Goal: Information Seeking & Learning: Learn about a topic

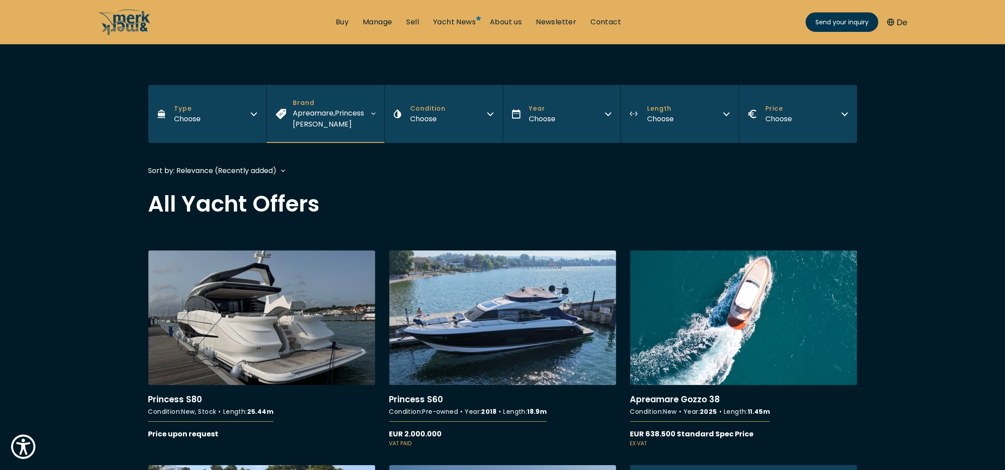
scroll to position [133, 0]
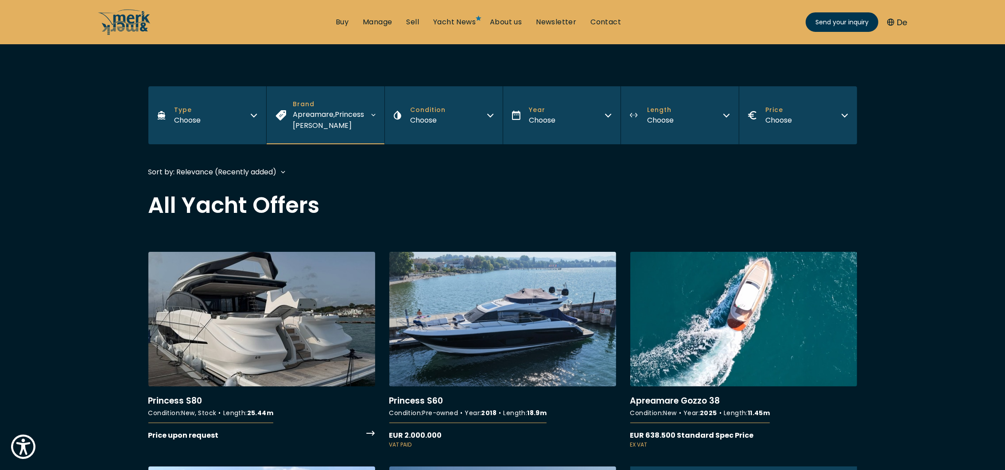
click at [234, 351] on link "More details about Princess S80" at bounding box center [261, 346] width 227 height 189
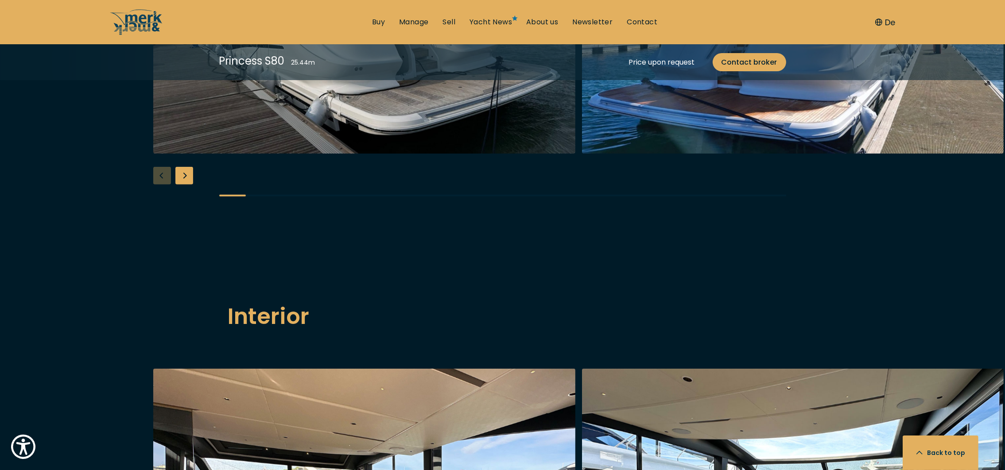
scroll to position [1129, 0]
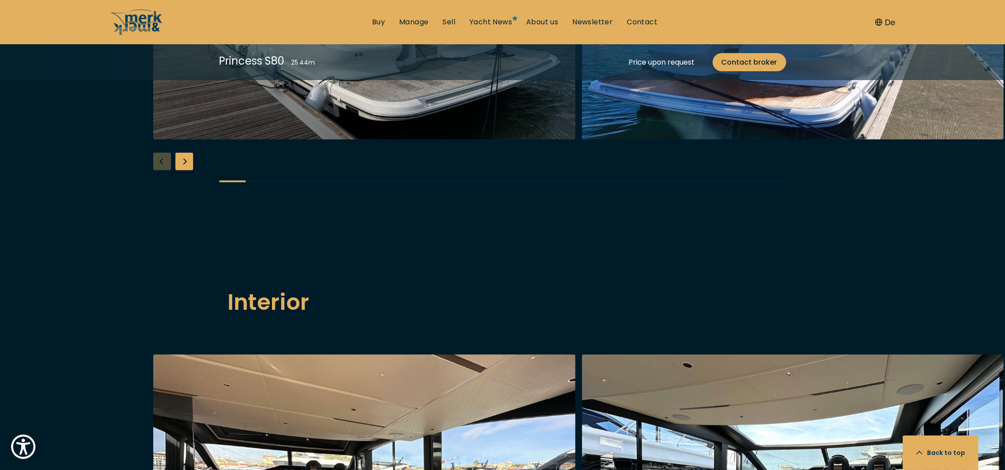
click at [188, 171] on div "Next slide" at bounding box center [184, 162] width 18 height 18
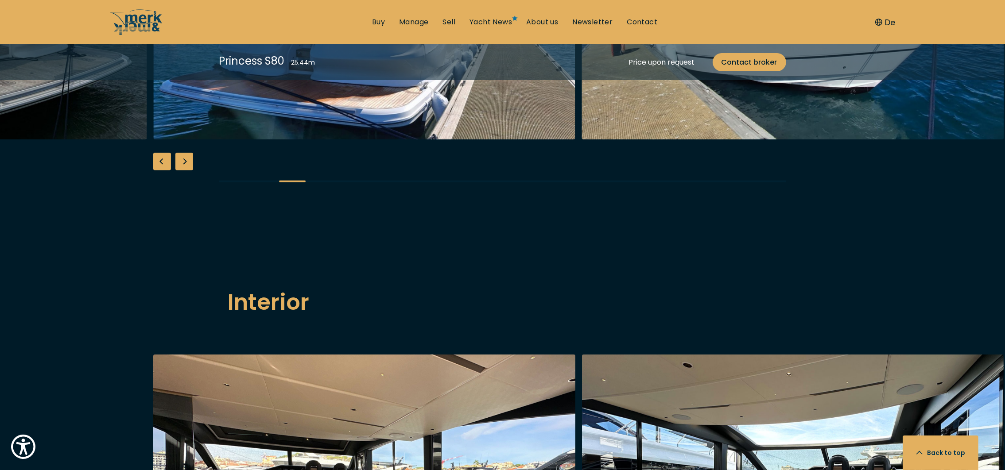
click at [188, 171] on div "Next slide" at bounding box center [184, 162] width 18 height 18
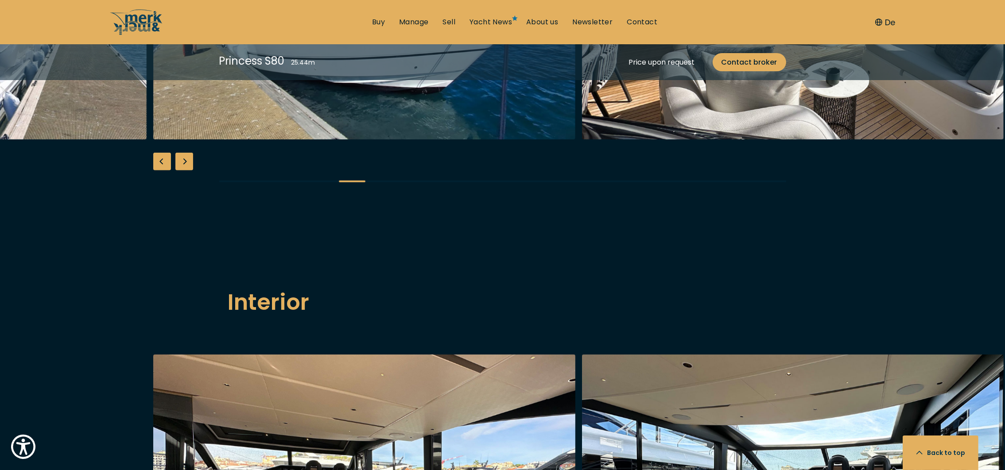
click at [188, 171] on div "Next slide" at bounding box center [184, 162] width 18 height 18
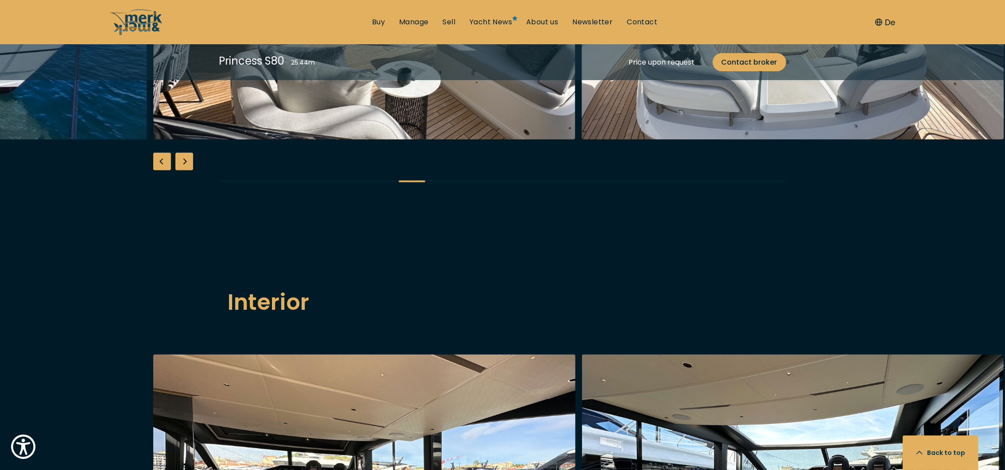
click at [188, 171] on div "Next slide" at bounding box center [184, 162] width 18 height 18
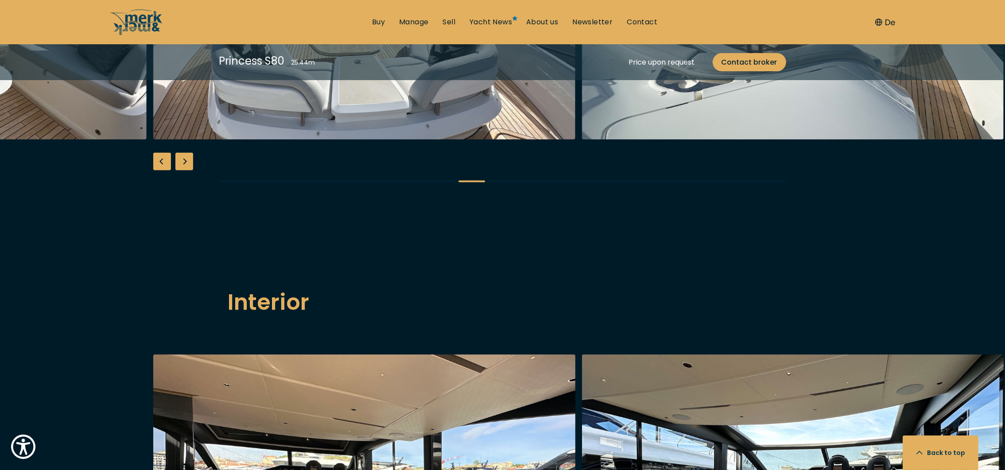
click at [188, 171] on div "Next slide" at bounding box center [184, 162] width 18 height 18
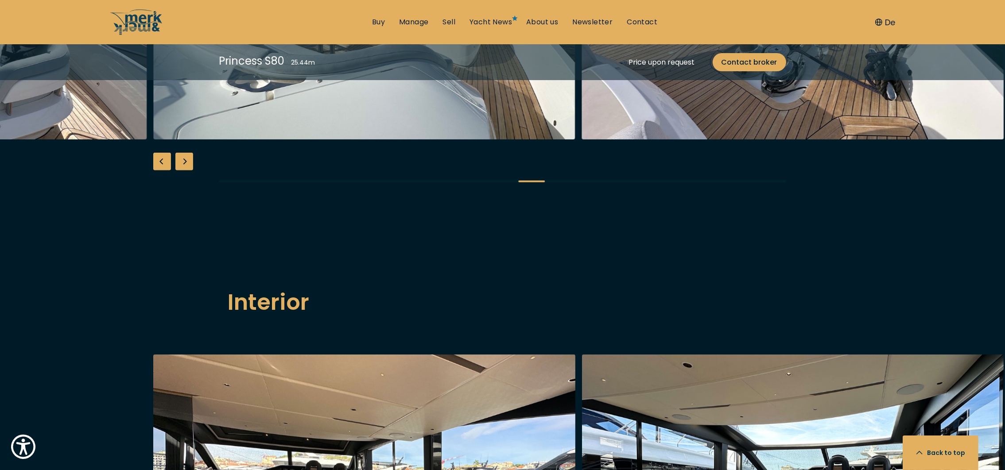
click at [188, 171] on div "Next slide" at bounding box center [184, 162] width 18 height 18
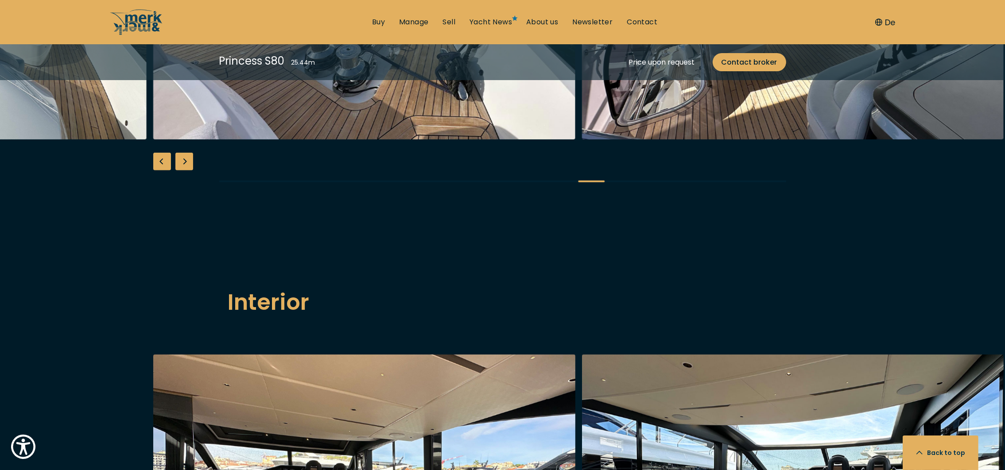
click at [158, 171] on div "Previous slide" at bounding box center [162, 162] width 18 height 18
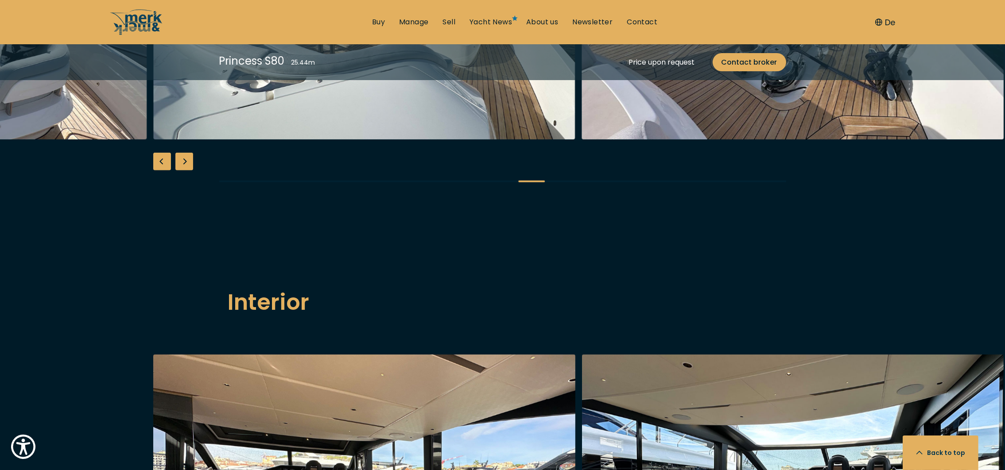
click at [158, 171] on div "Previous slide" at bounding box center [162, 162] width 18 height 18
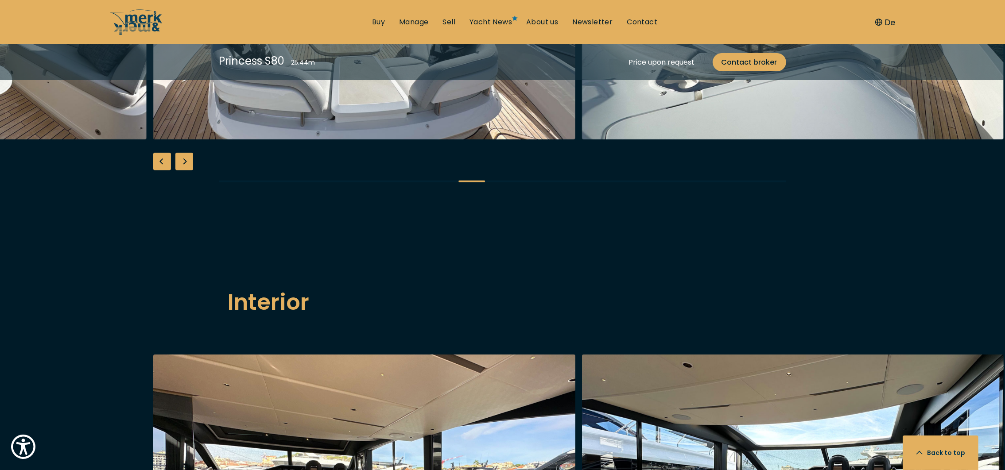
click at [158, 171] on div "Previous slide" at bounding box center [162, 162] width 18 height 18
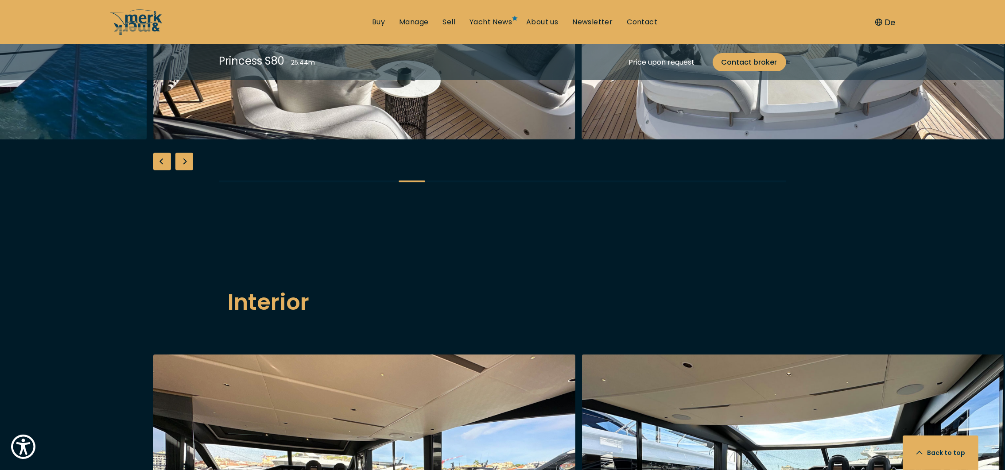
click at [178, 171] on div "Next slide" at bounding box center [184, 162] width 18 height 18
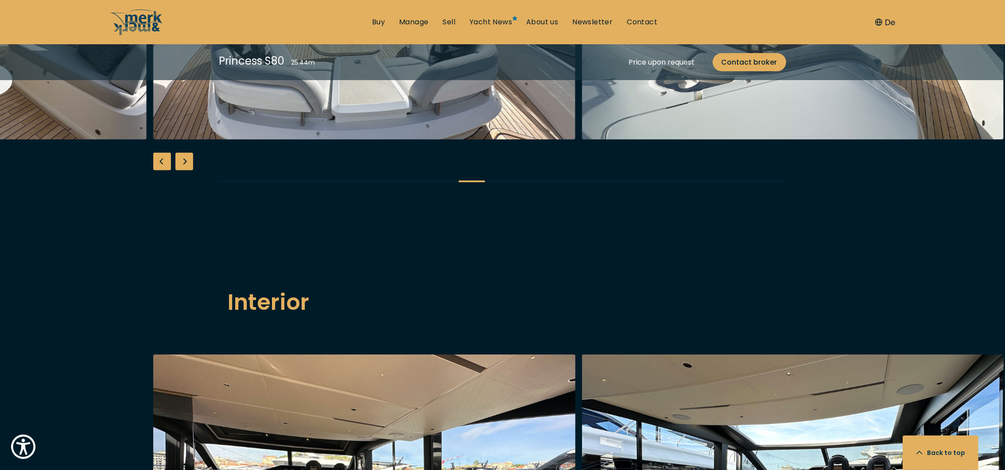
click at [178, 171] on div "Next slide" at bounding box center [184, 162] width 18 height 18
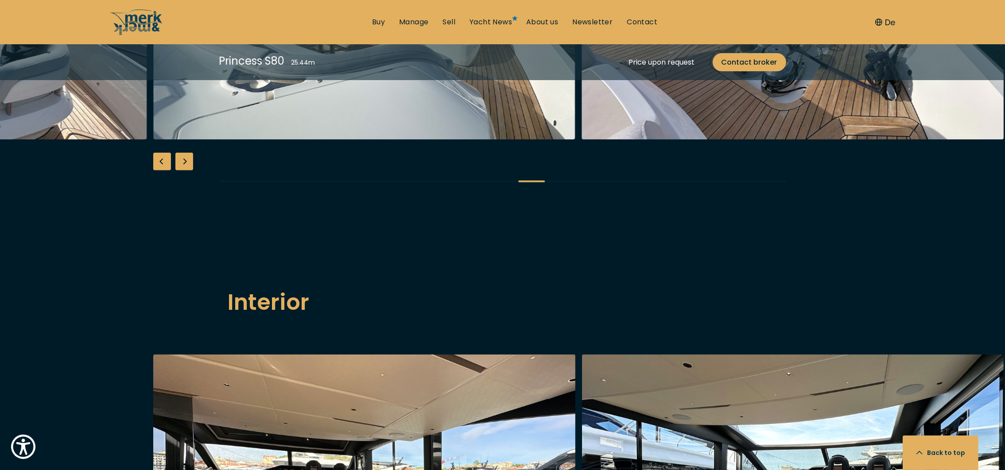
click at [178, 171] on div "Next slide" at bounding box center [184, 162] width 18 height 18
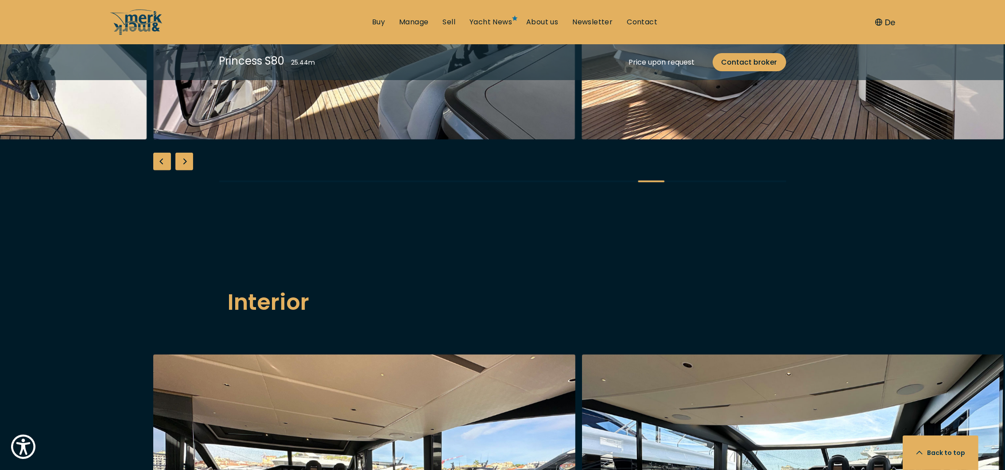
click at [178, 171] on div "Next slide" at bounding box center [184, 162] width 18 height 18
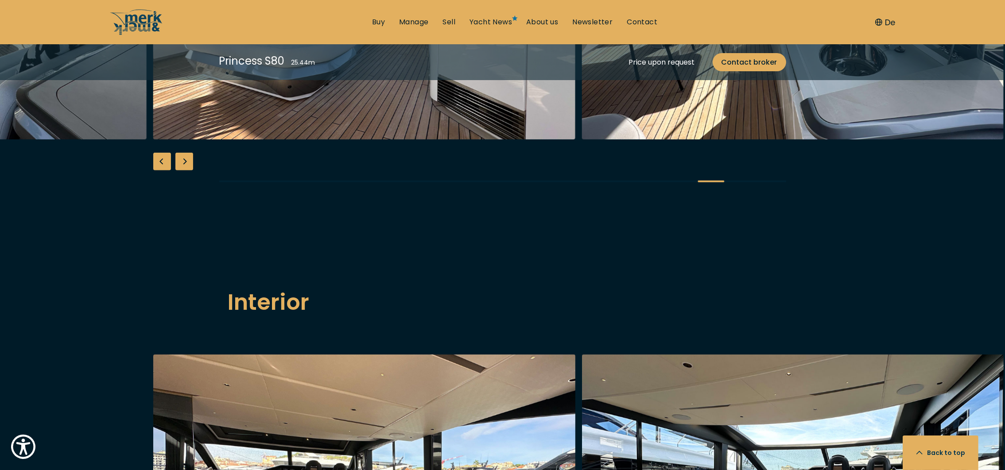
click at [178, 171] on div "Next slide" at bounding box center [184, 162] width 18 height 18
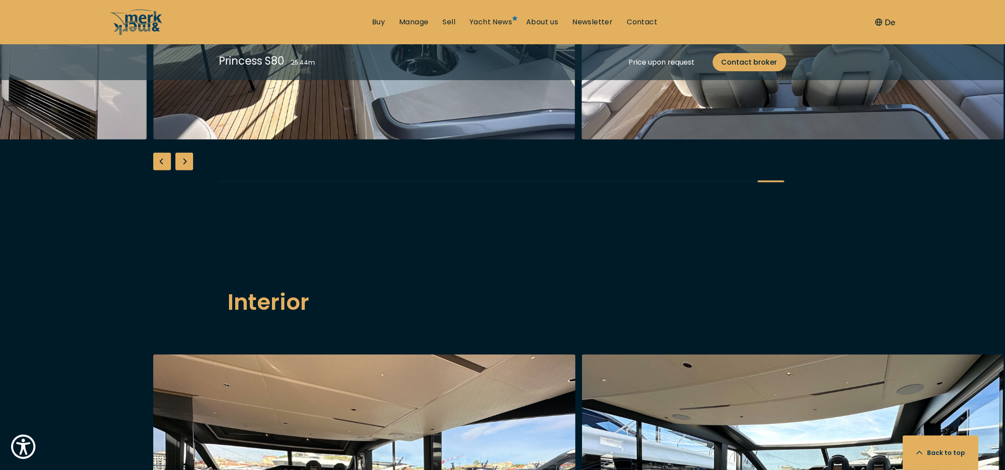
click at [178, 171] on div "Next slide" at bounding box center [184, 162] width 18 height 18
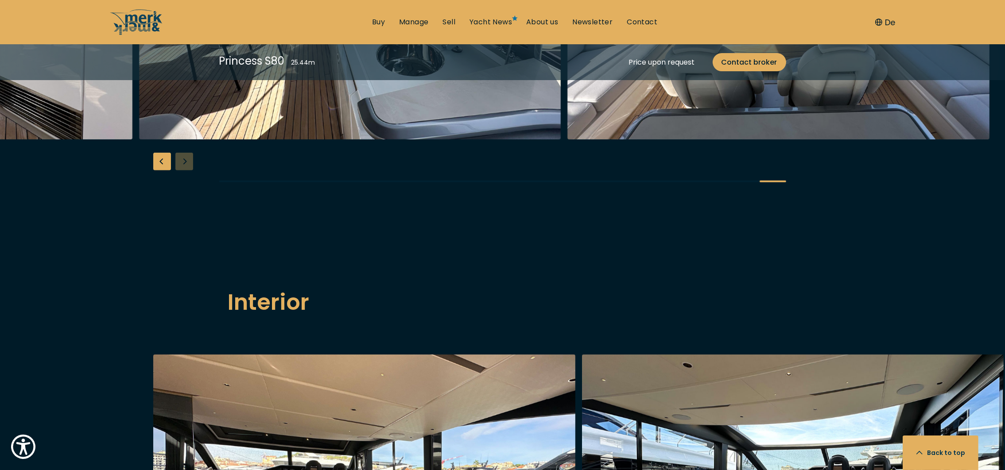
click at [178, 197] on div at bounding box center [502, 26] width 1005 height 341
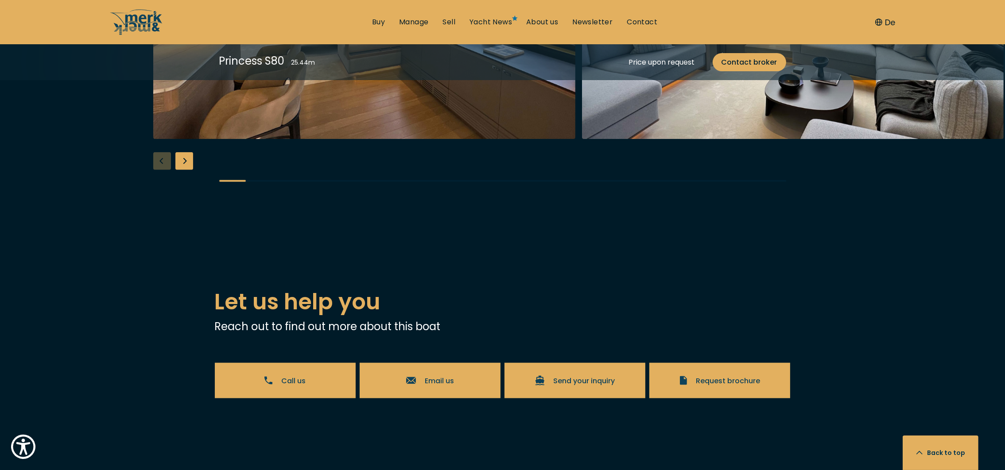
scroll to position [1660, 0]
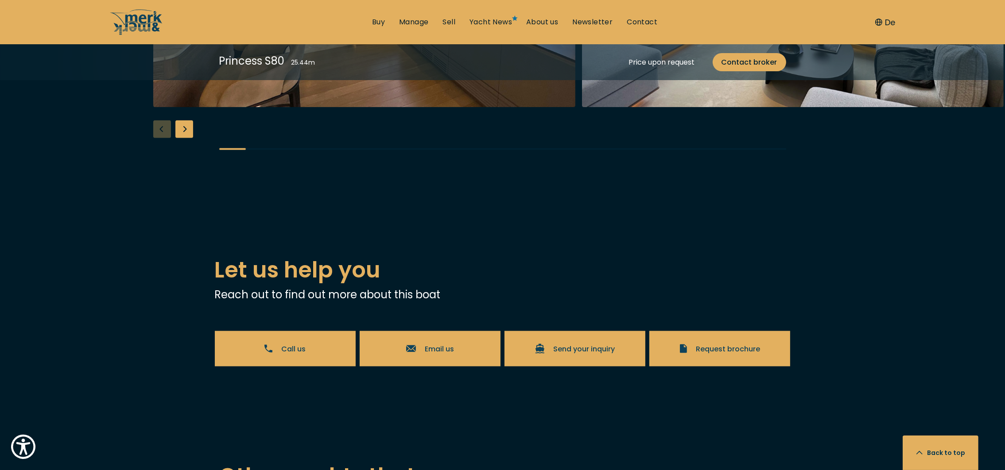
click at [180, 138] on div "Next slide" at bounding box center [184, 129] width 18 height 18
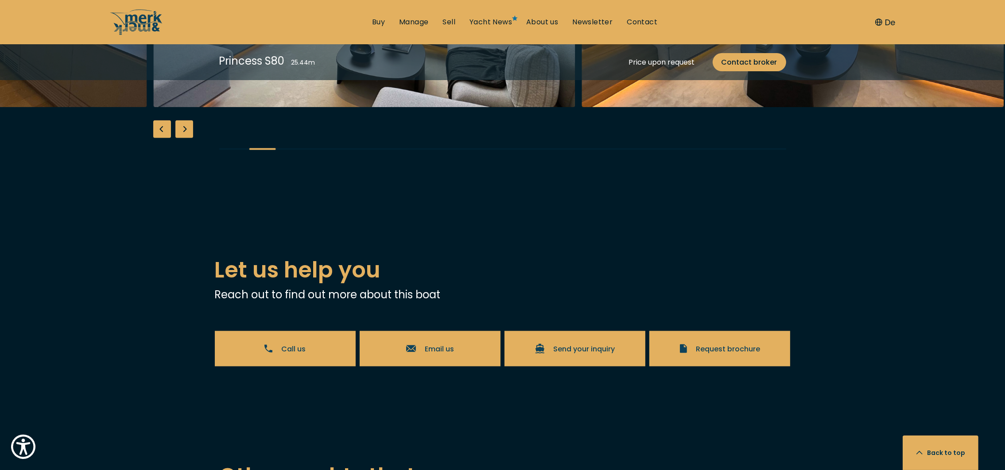
click at [180, 138] on div "Next slide" at bounding box center [184, 129] width 18 height 18
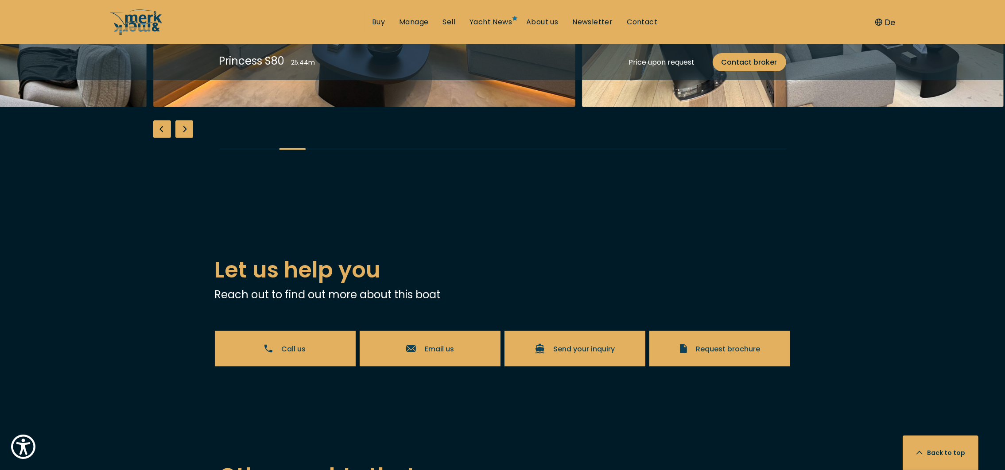
click at [180, 138] on div "Next slide" at bounding box center [184, 129] width 18 height 18
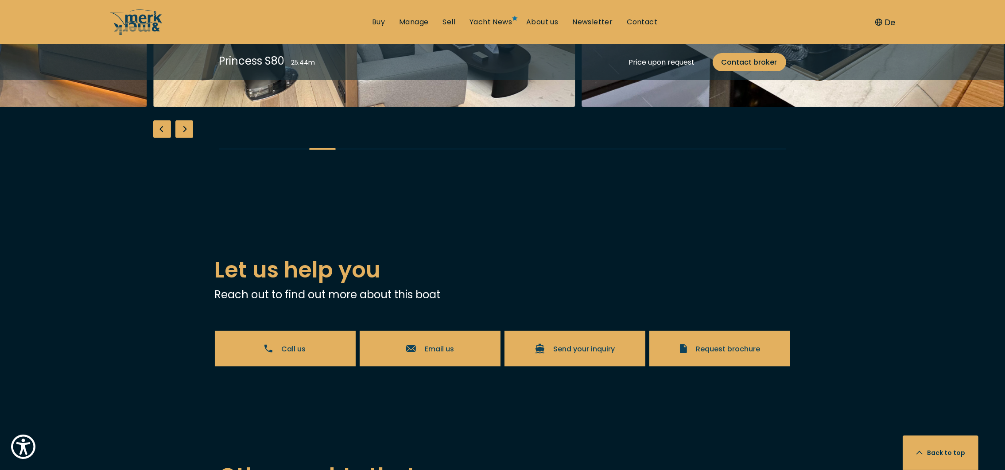
click at [180, 138] on div "Next slide" at bounding box center [184, 129] width 18 height 18
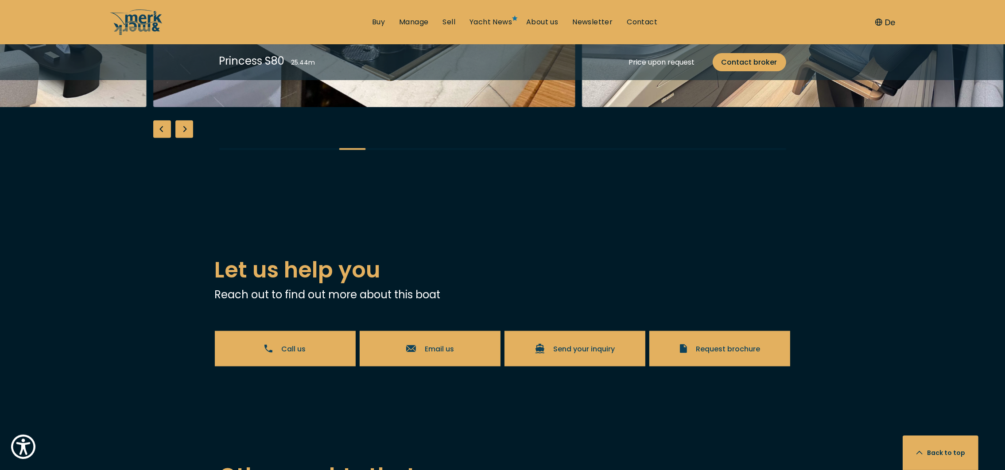
click at [180, 138] on div "Next slide" at bounding box center [184, 129] width 18 height 18
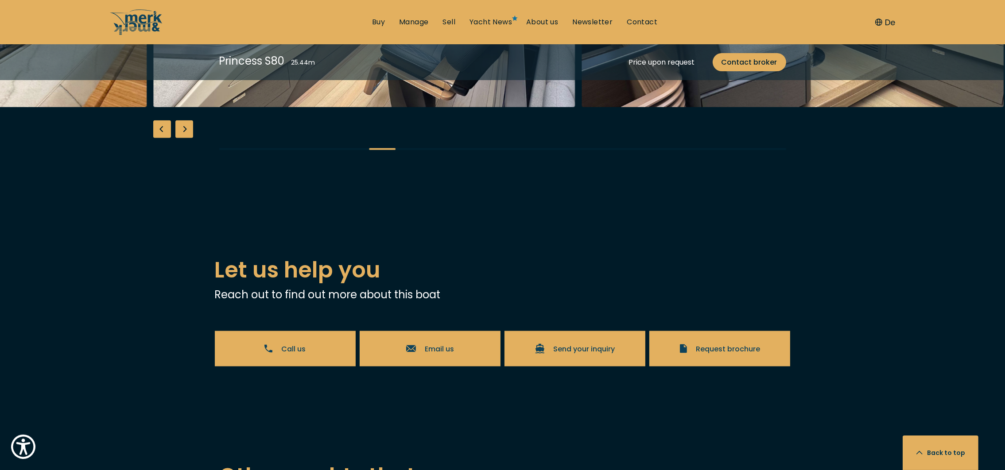
click at [180, 138] on div "Next slide" at bounding box center [184, 129] width 18 height 18
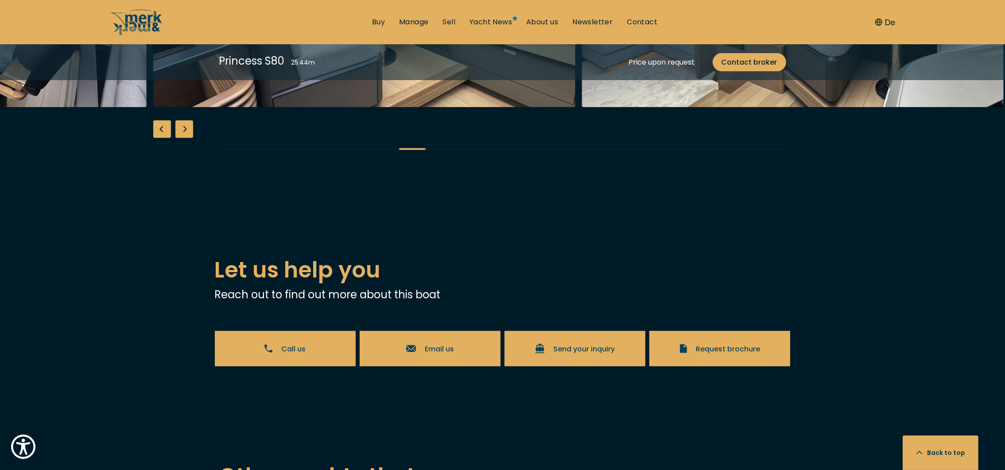
click at [180, 138] on div "Next slide" at bounding box center [184, 129] width 18 height 18
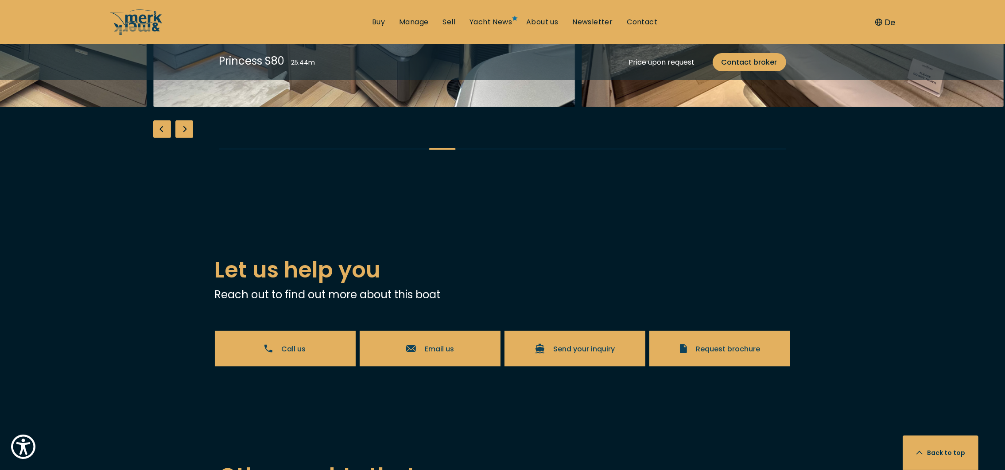
click at [181, 138] on div "Next slide" at bounding box center [184, 129] width 18 height 18
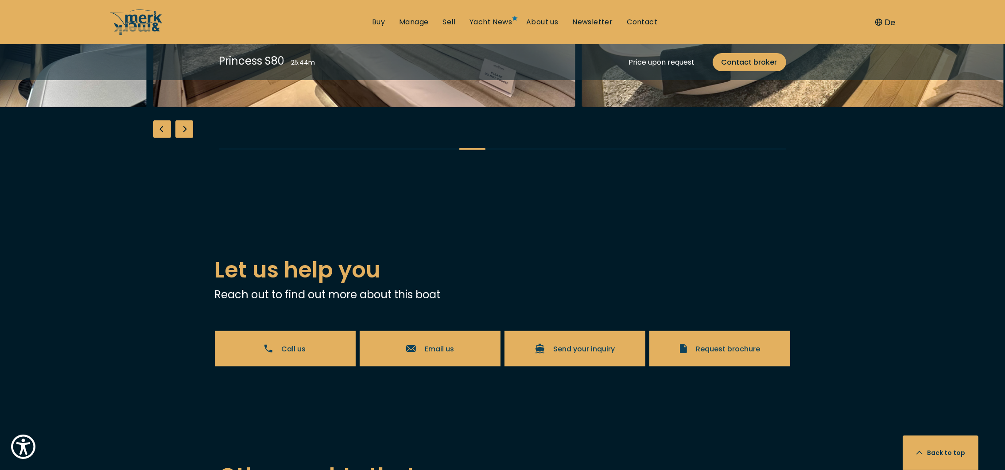
click at [182, 138] on div "Next slide" at bounding box center [184, 129] width 18 height 18
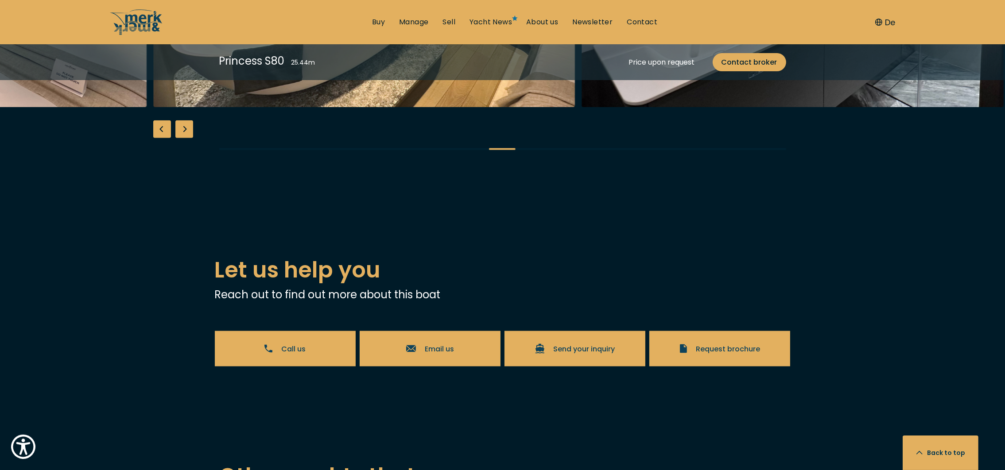
click at [182, 138] on div "Next slide" at bounding box center [184, 129] width 18 height 18
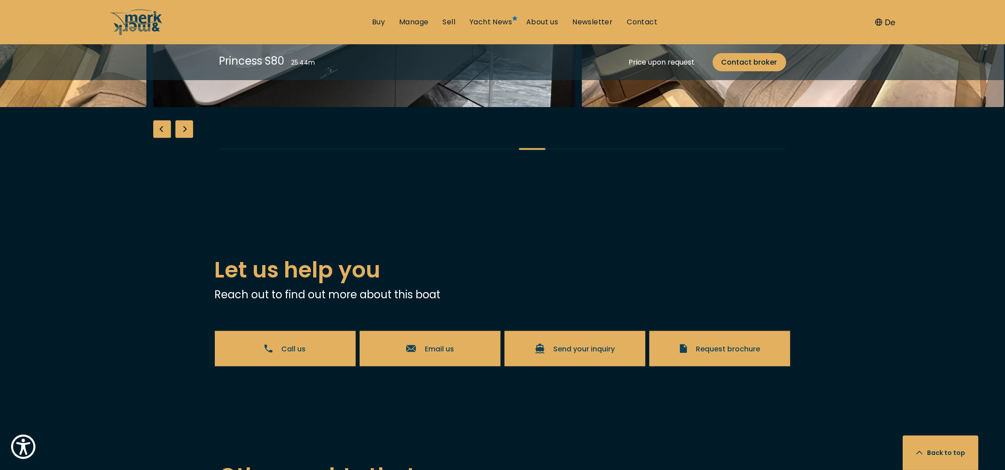
click at [183, 138] on div "Next slide" at bounding box center [184, 129] width 18 height 18
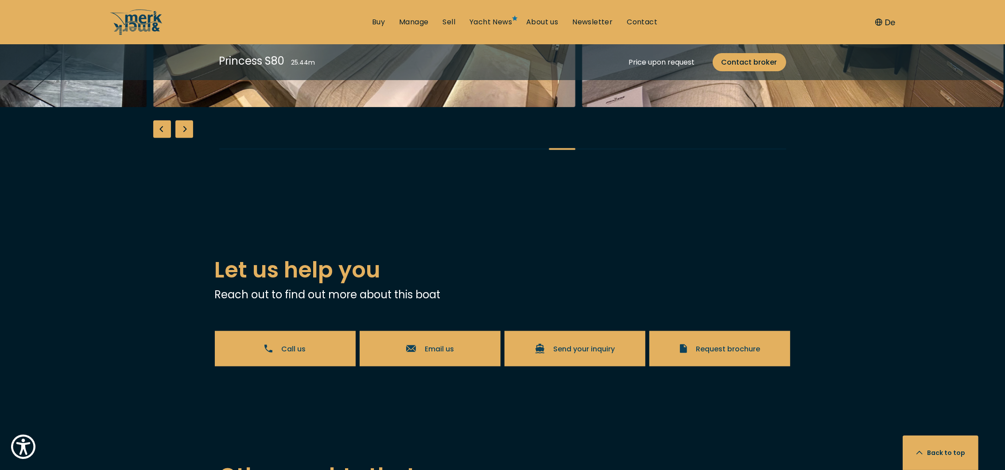
click at [183, 138] on div "Next slide" at bounding box center [184, 129] width 18 height 18
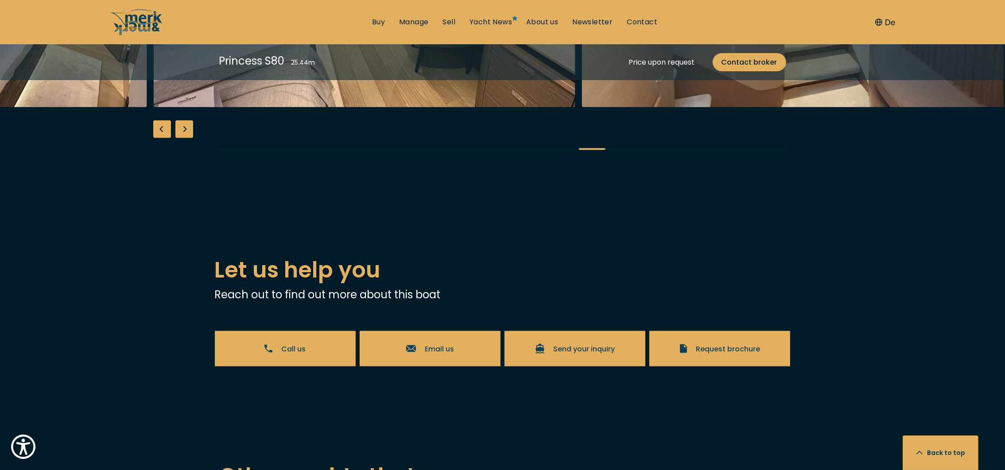
click at [183, 138] on div "Next slide" at bounding box center [184, 129] width 18 height 18
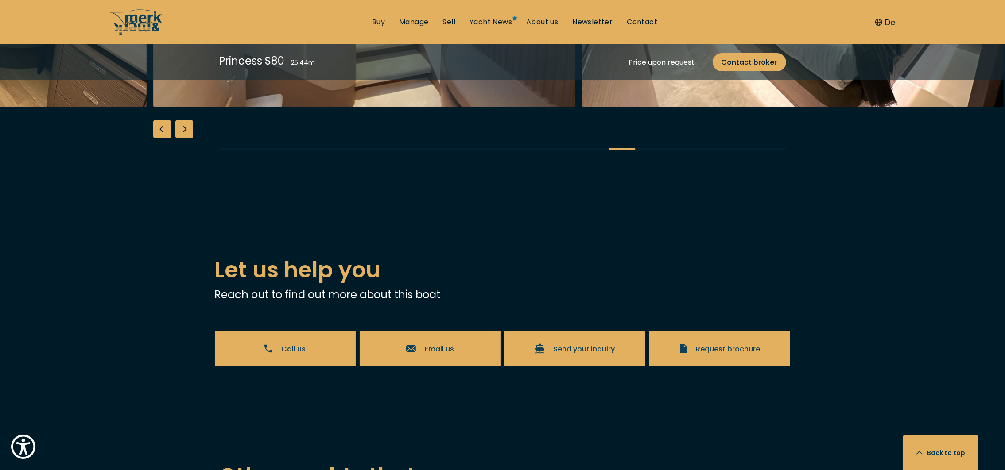
click at [183, 138] on div "Next slide" at bounding box center [184, 129] width 18 height 18
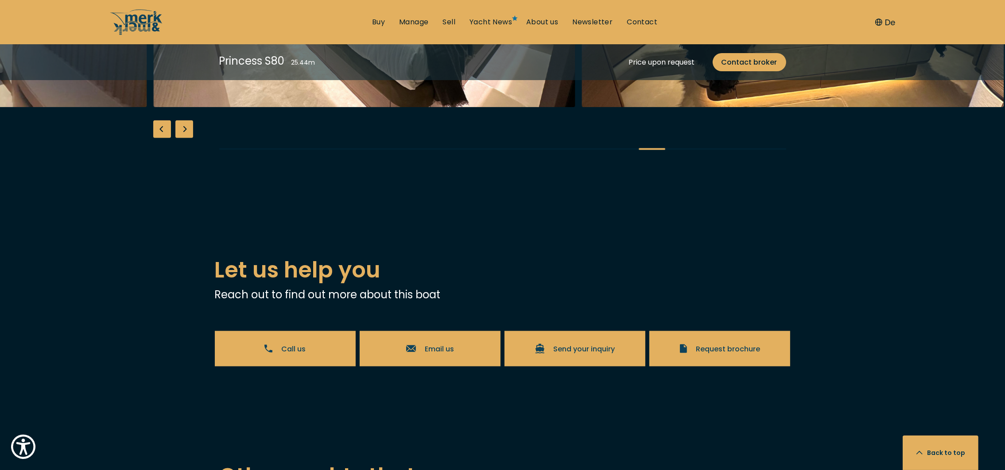
click at [183, 138] on div "Next slide" at bounding box center [184, 129] width 18 height 18
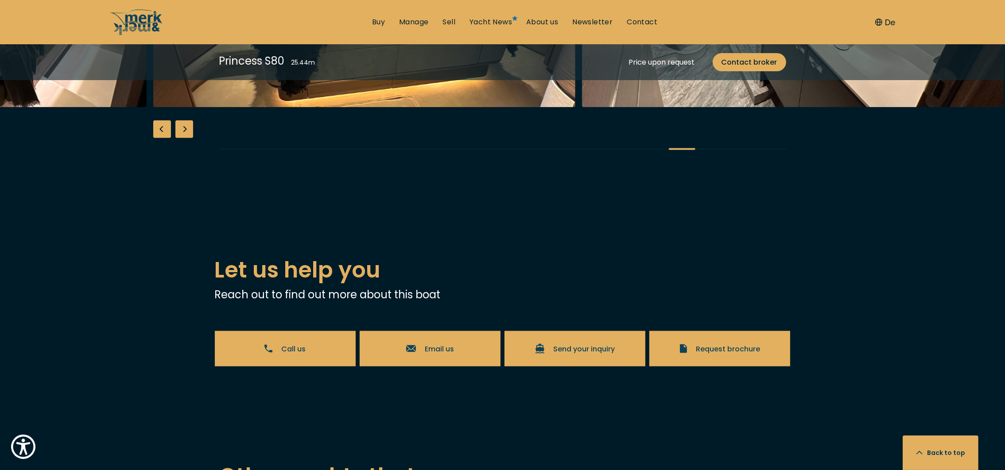
click at [183, 138] on div "Next slide" at bounding box center [184, 129] width 18 height 18
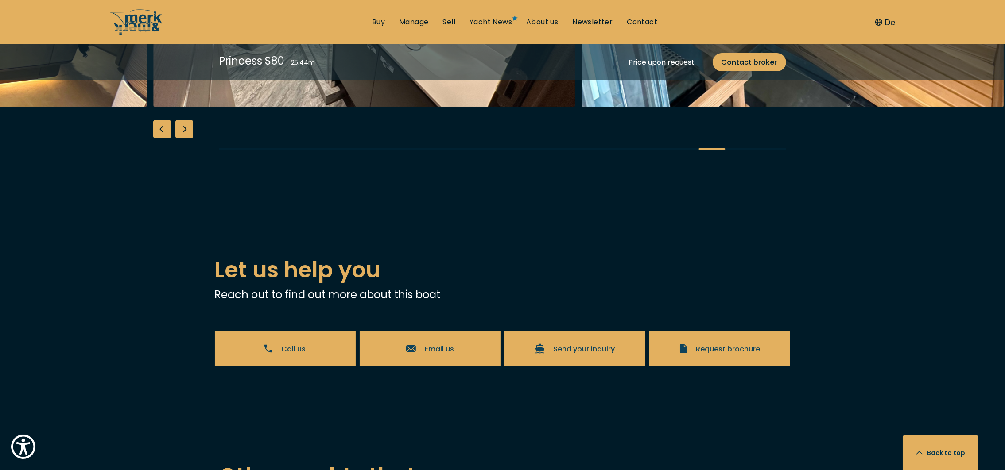
click at [183, 138] on div "Next slide" at bounding box center [184, 129] width 18 height 18
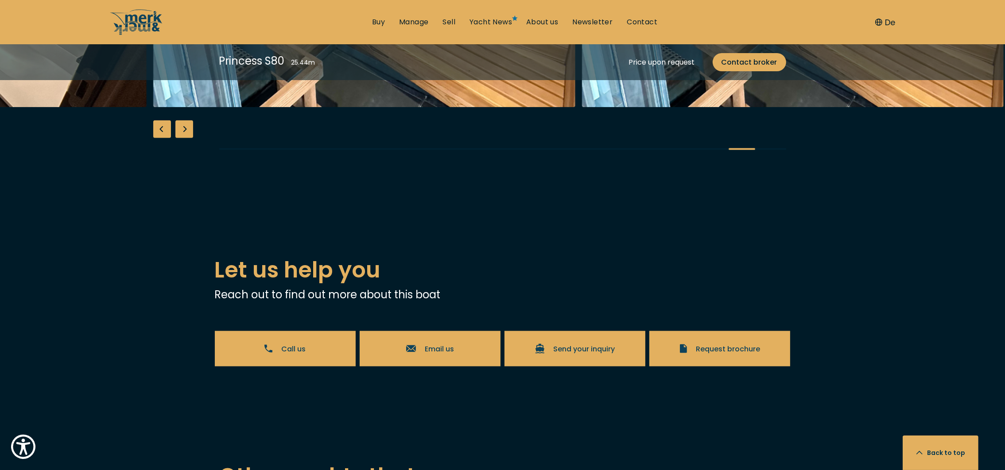
click at [184, 138] on div "Next slide" at bounding box center [184, 129] width 18 height 18
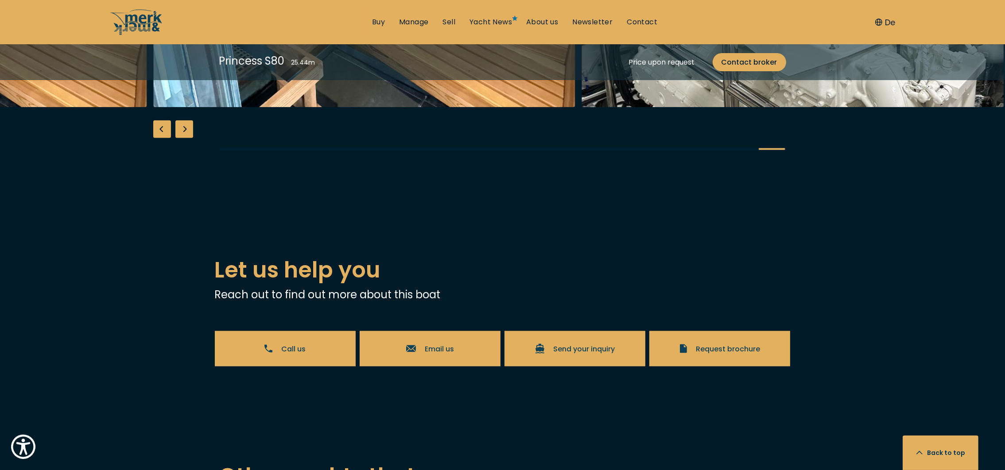
click at [184, 138] on div "Next slide" at bounding box center [184, 129] width 18 height 18
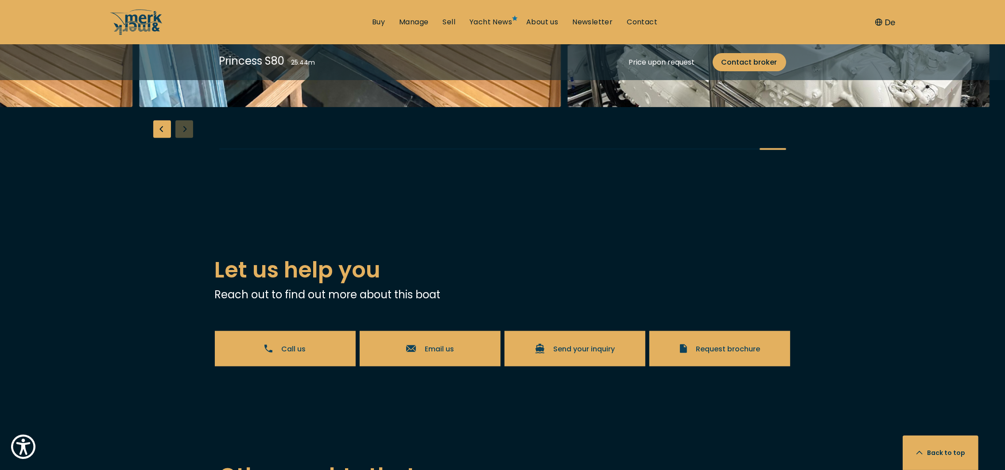
click at [160, 138] on div "Previous slide" at bounding box center [162, 129] width 18 height 18
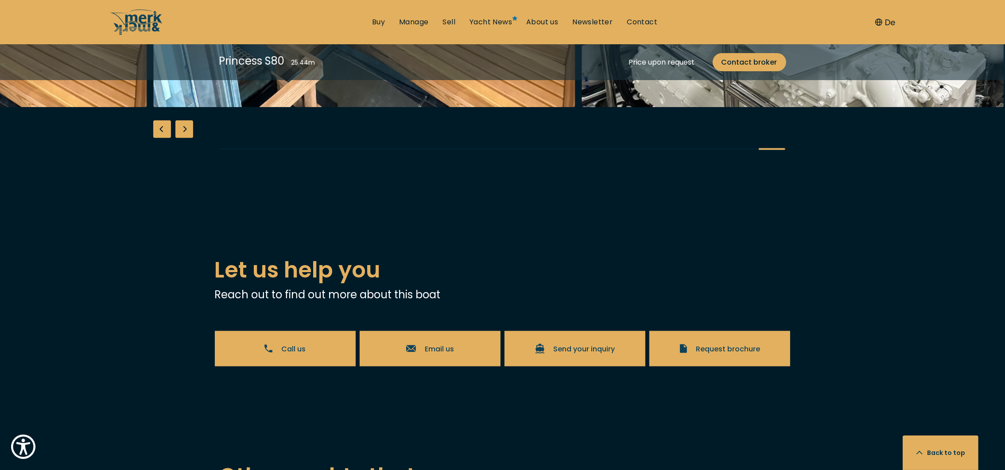
click at [160, 138] on div "Previous slide" at bounding box center [162, 129] width 18 height 18
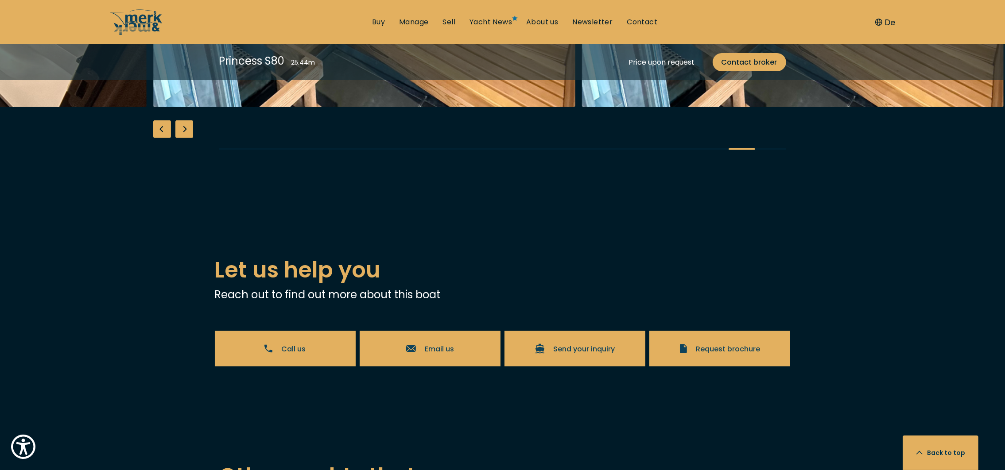
click at [160, 138] on div "Previous slide" at bounding box center [162, 129] width 18 height 18
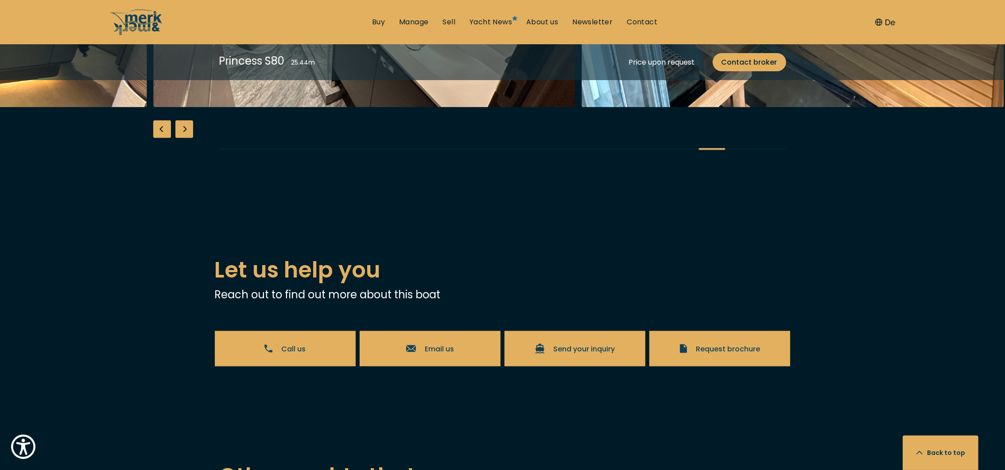
click at [160, 138] on div "Previous slide" at bounding box center [162, 129] width 18 height 18
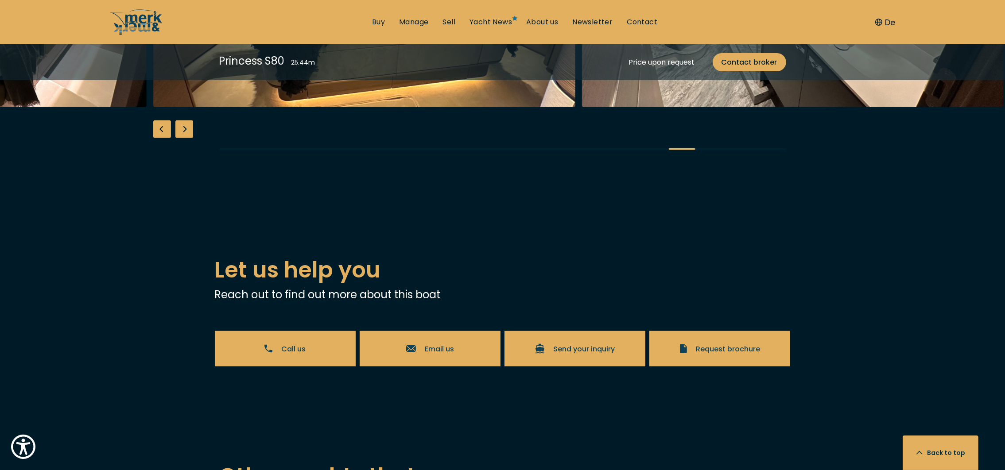
click at [160, 138] on div "Previous slide" at bounding box center [162, 129] width 18 height 18
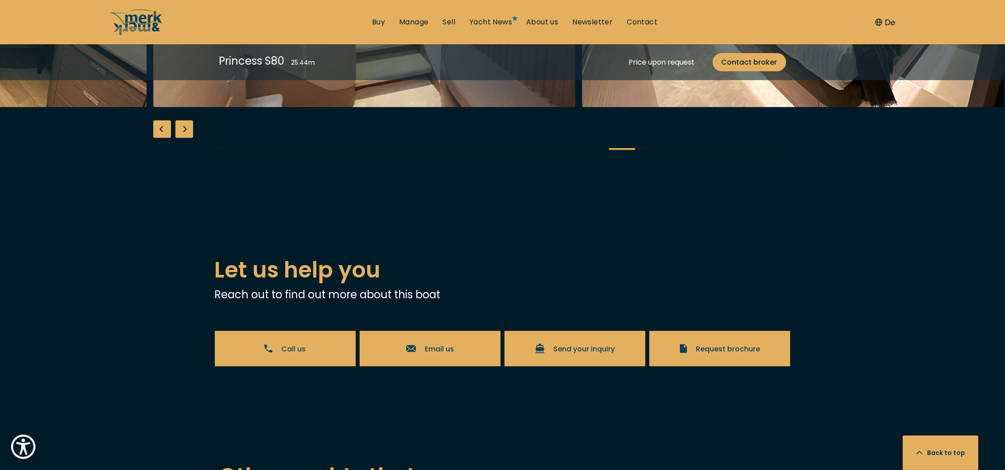
click at [160, 138] on div "Previous slide" at bounding box center [162, 129] width 18 height 18
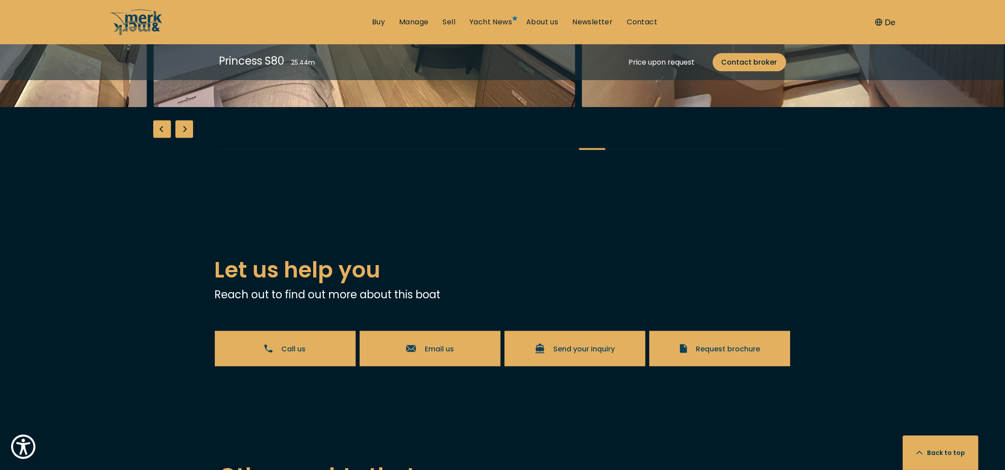
click at [160, 138] on div "Previous slide" at bounding box center [162, 129] width 18 height 18
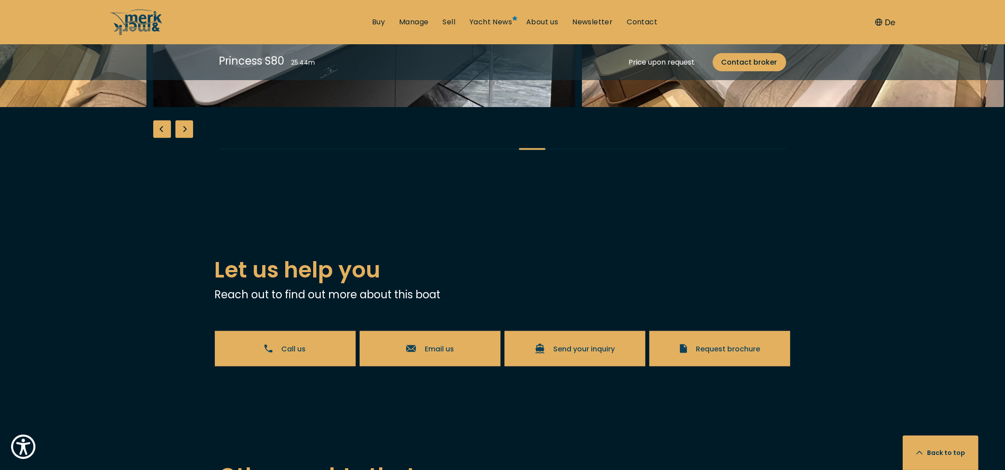
click at [160, 138] on div "Previous slide" at bounding box center [162, 129] width 18 height 18
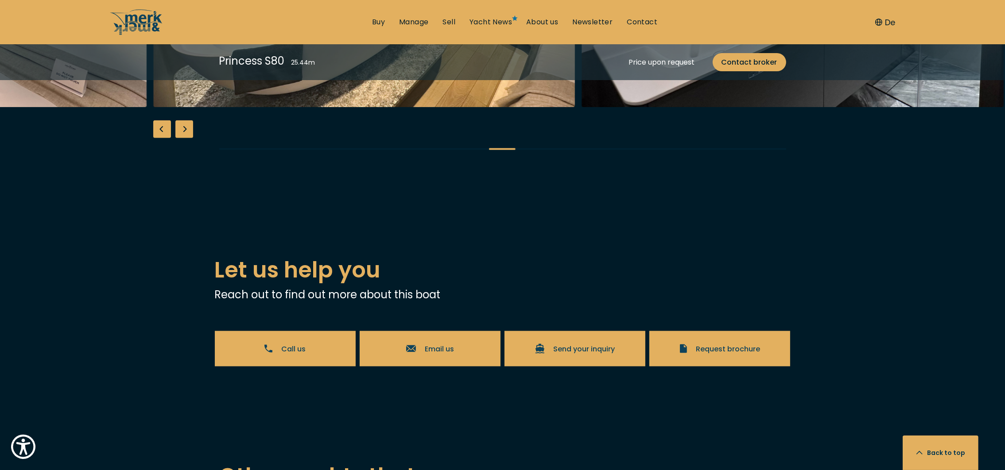
click at [160, 138] on div "Previous slide" at bounding box center [162, 129] width 18 height 18
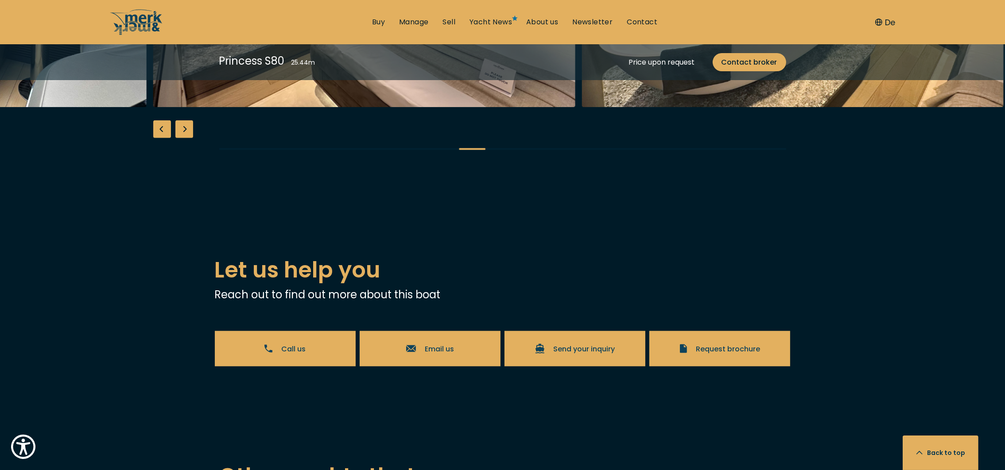
click at [160, 138] on div "Previous slide" at bounding box center [162, 129] width 18 height 18
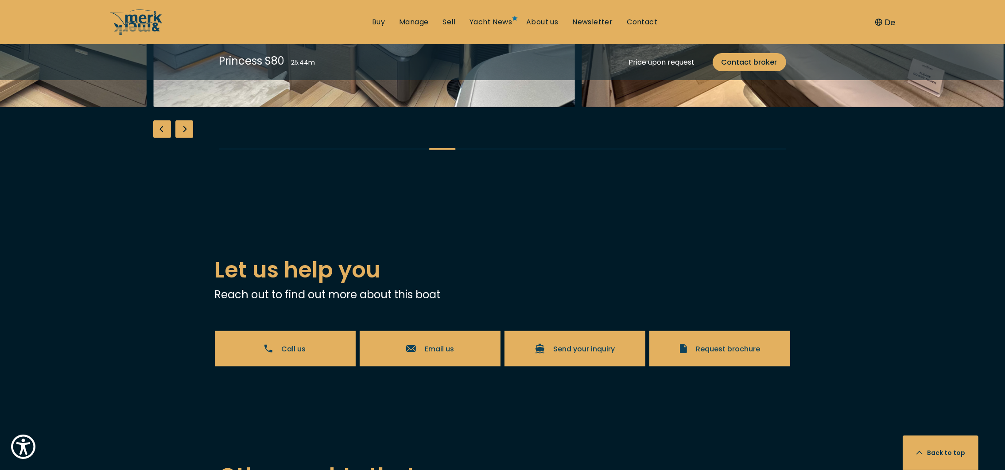
click at [160, 138] on div "Previous slide" at bounding box center [162, 129] width 18 height 18
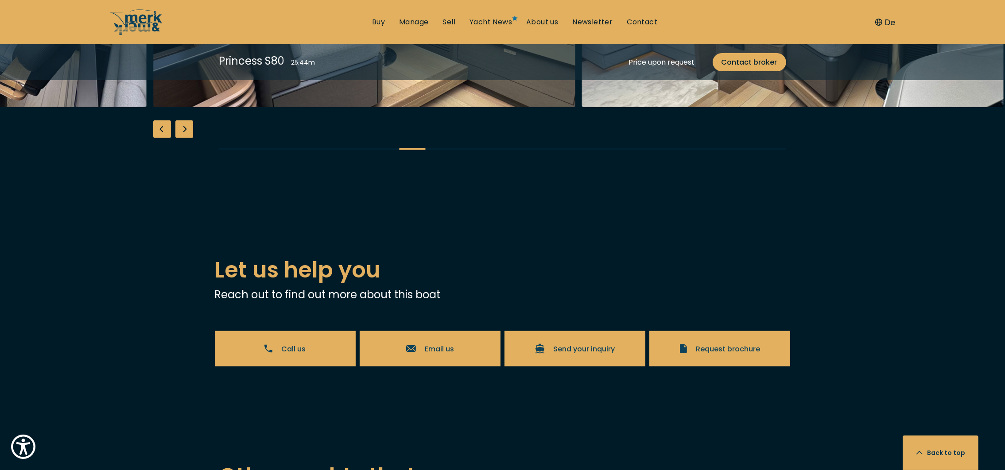
click at [160, 138] on div "Previous slide" at bounding box center [162, 129] width 18 height 18
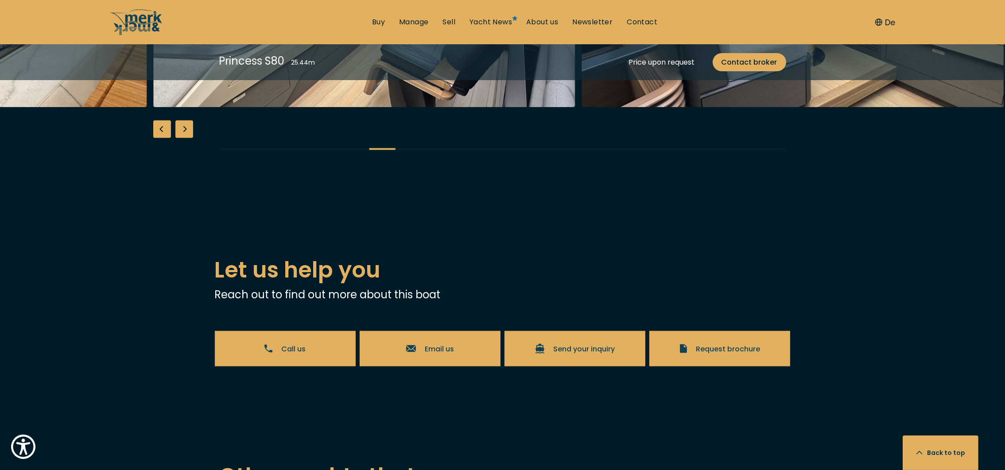
click at [160, 138] on div "Previous slide" at bounding box center [162, 129] width 18 height 18
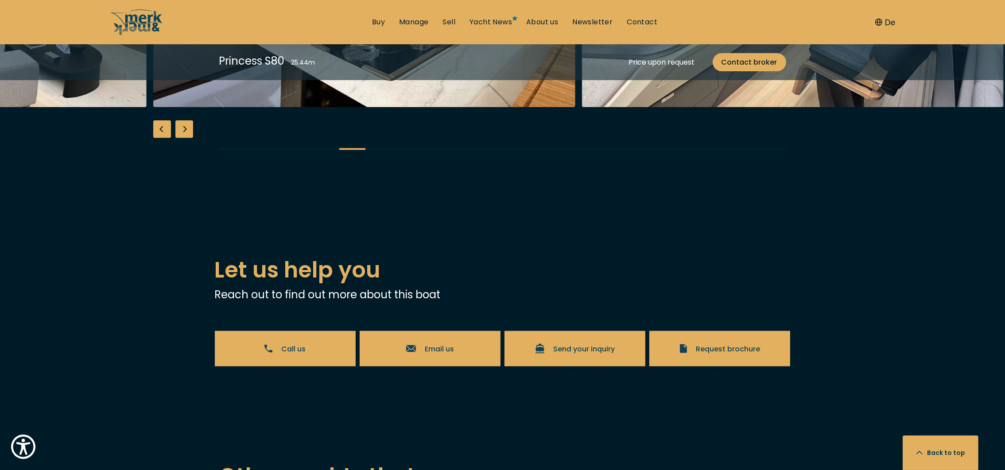
click at [160, 138] on div "Previous slide" at bounding box center [162, 129] width 18 height 18
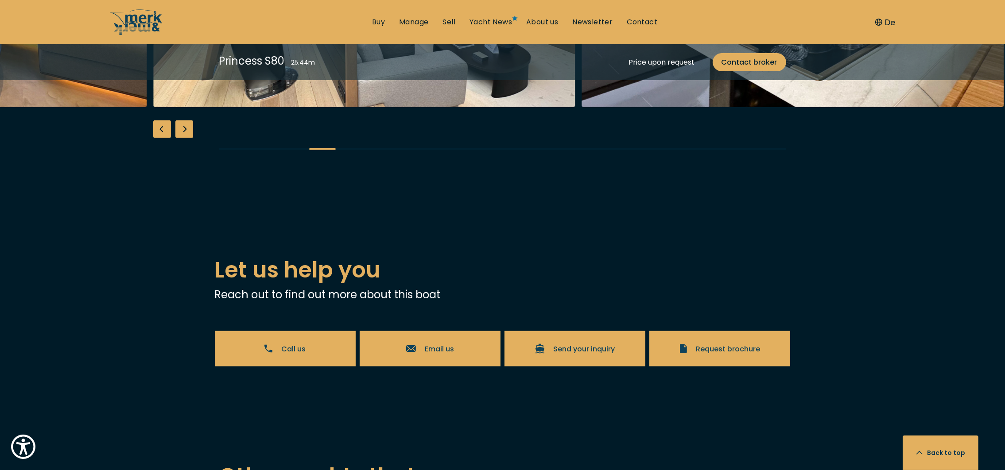
click at [160, 138] on div "Previous slide" at bounding box center [162, 129] width 18 height 18
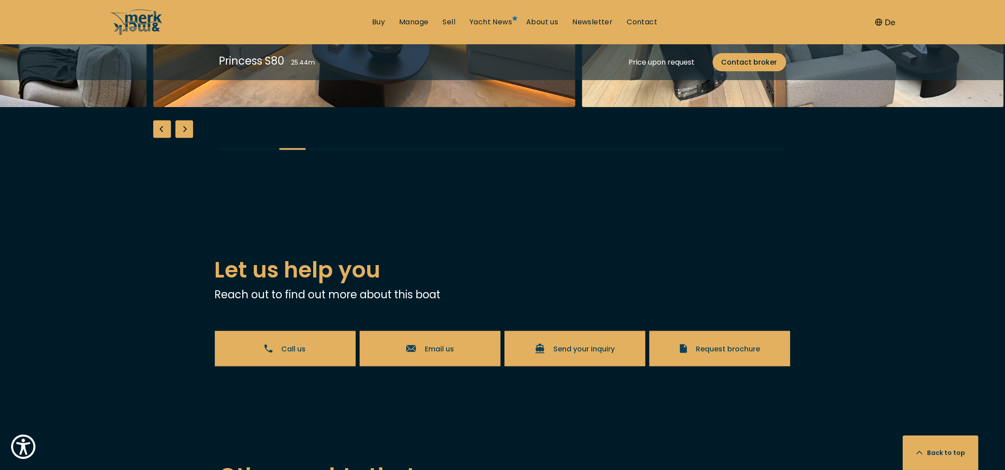
click at [160, 138] on div "Previous slide" at bounding box center [162, 129] width 18 height 18
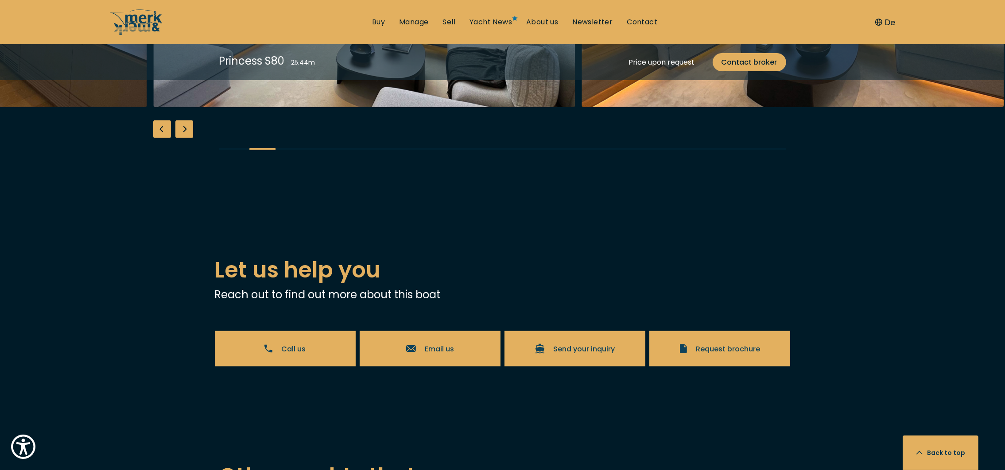
click at [160, 138] on div "Previous slide" at bounding box center [162, 129] width 18 height 18
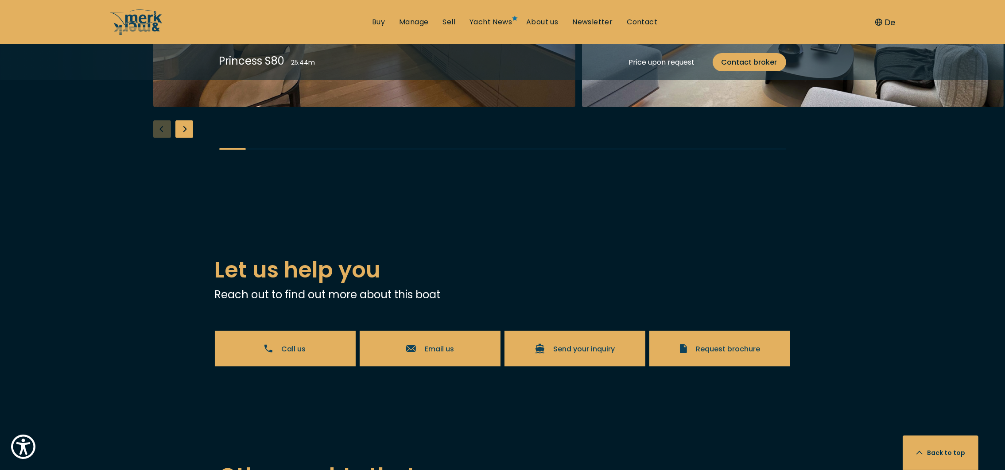
click at [182, 138] on div "Next slide" at bounding box center [184, 129] width 18 height 18
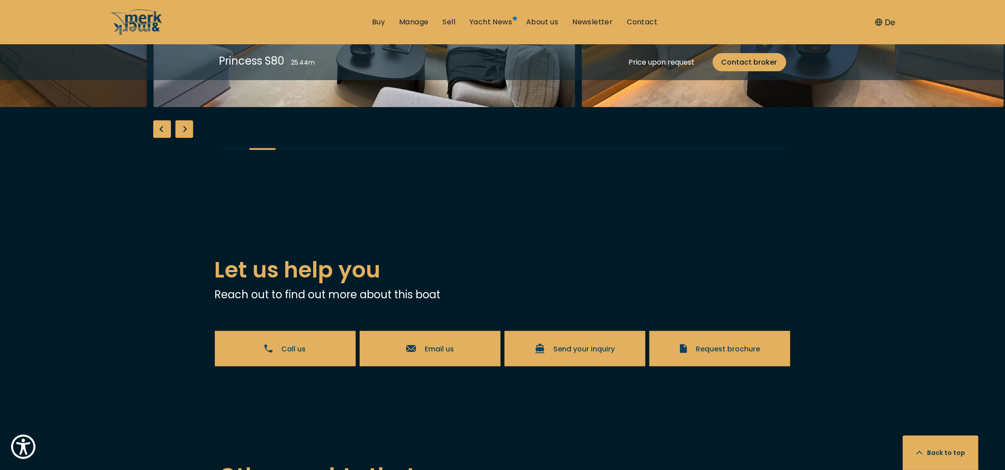
click at [167, 138] on div "Previous slide" at bounding box center [162, 129] width 18 height 18
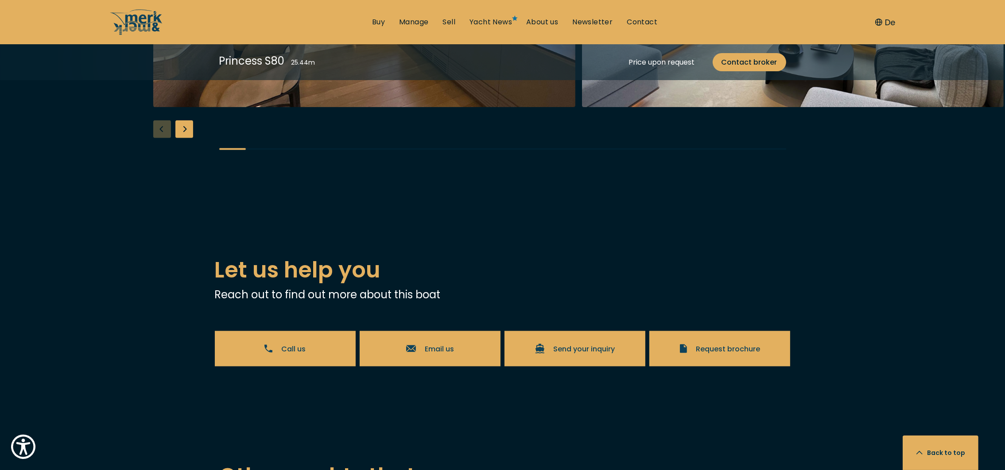
click at [184, 138] on div "Next slide" at bounding box center [184, 129] width 18 height 18
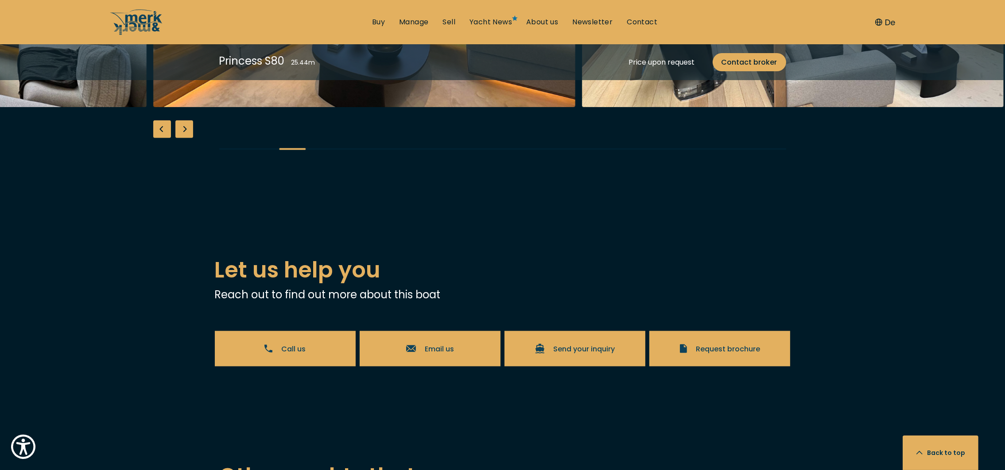
click at [184, 138] on div "Next slide" at bounding box center [184, 129] width 18 height 18
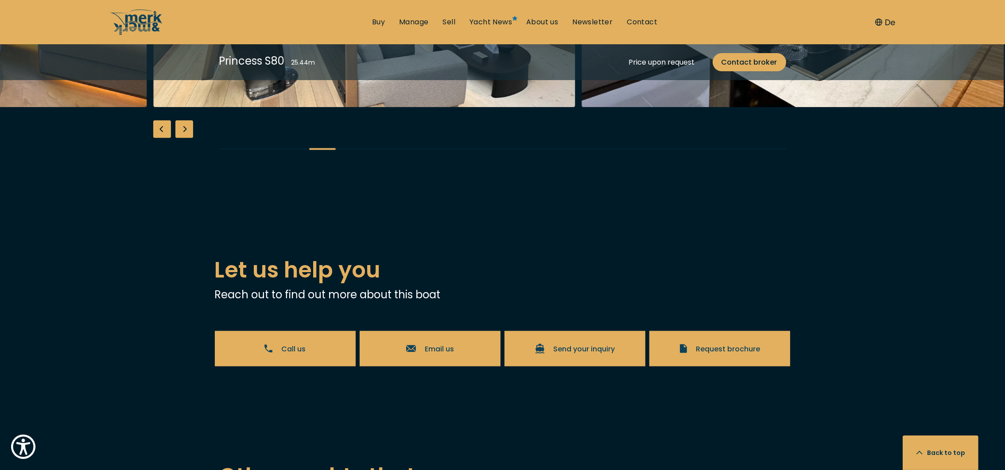
click at [184, 138] on div "Next slide" at bounding box center [184, 129] width 18 height 18
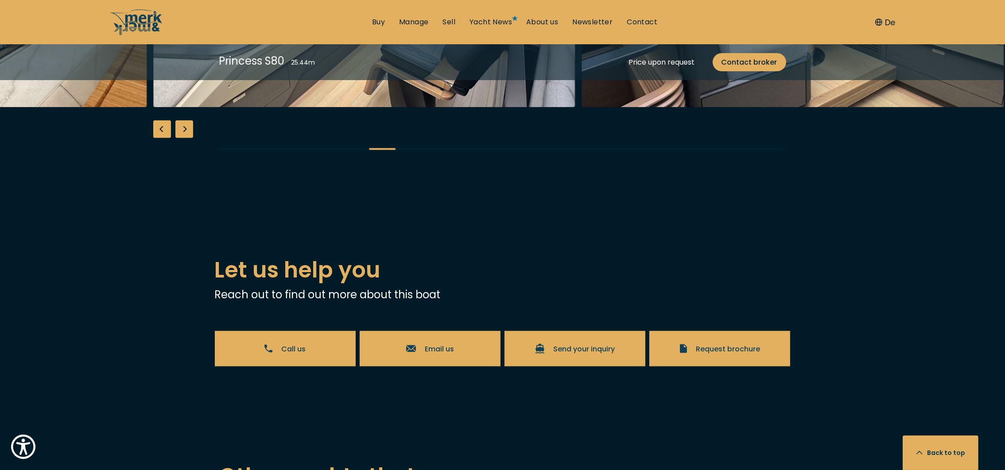
click at [184, 138] on div "Next slide" at bounding box center [184, 129] width 18 height 18
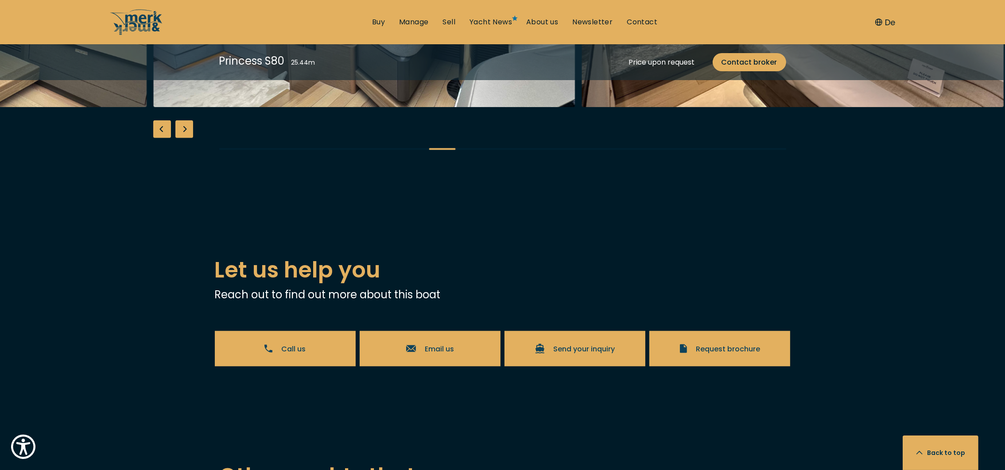
click at [184, 138] on div "Next slide" at bounding box center [184, 129] width 18 height 18
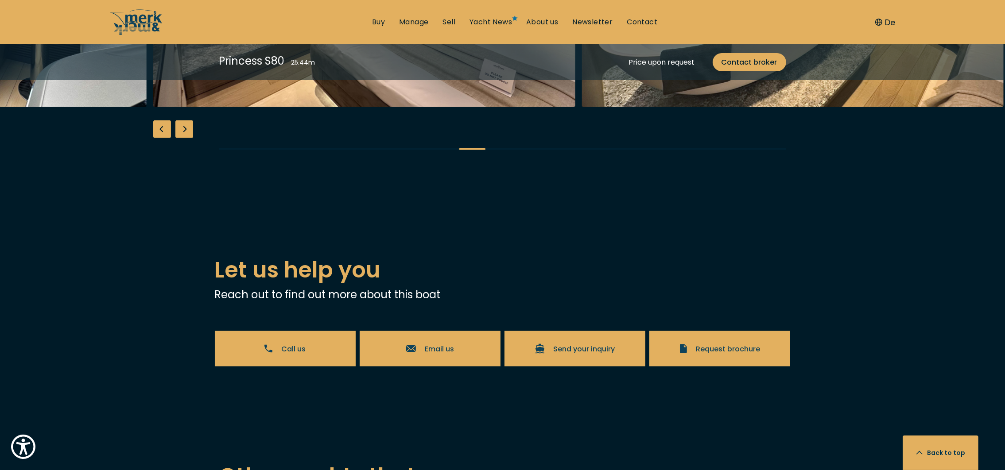
click at [184, 138] on div "Next slide" at bounding box center [184, 129] width 18 height 18
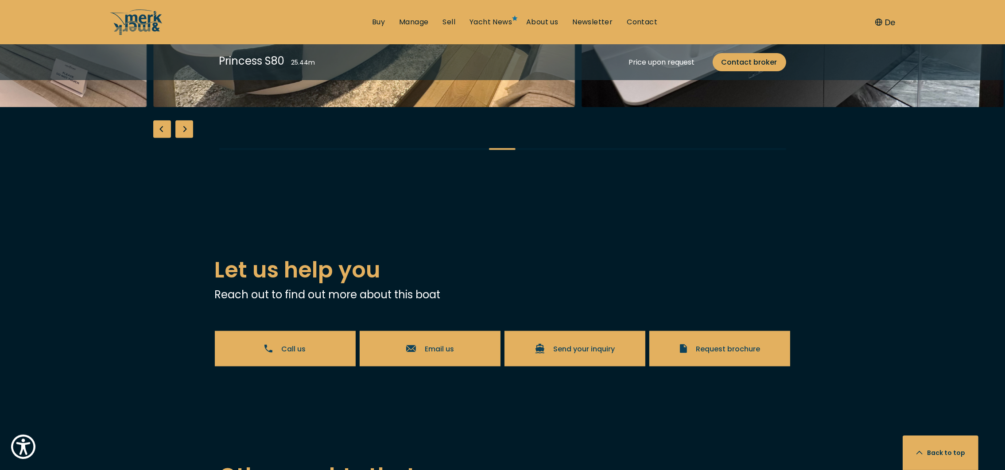
click at [184, 138] on div "Next slide" at bounding box center [184, 129] width 18 height 18
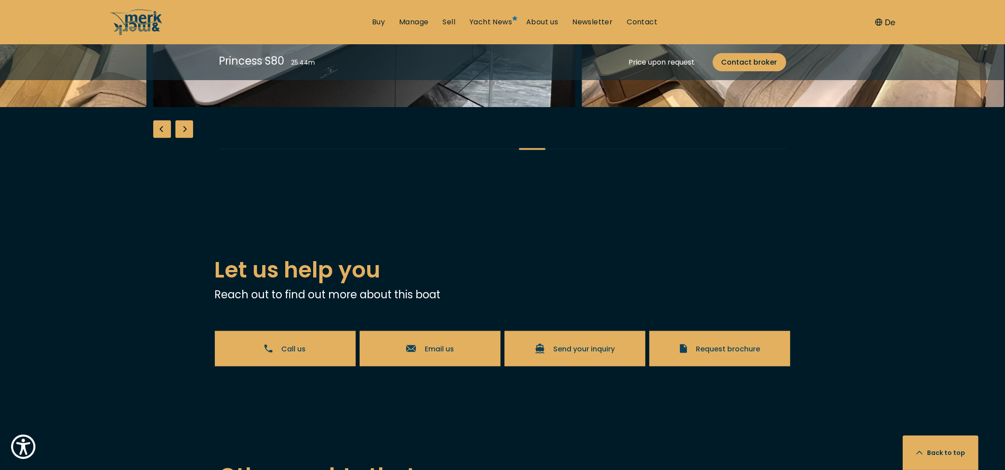
click at [184, 138] on div "Next slide" at bounding box center [184, 129] width 18 height 18
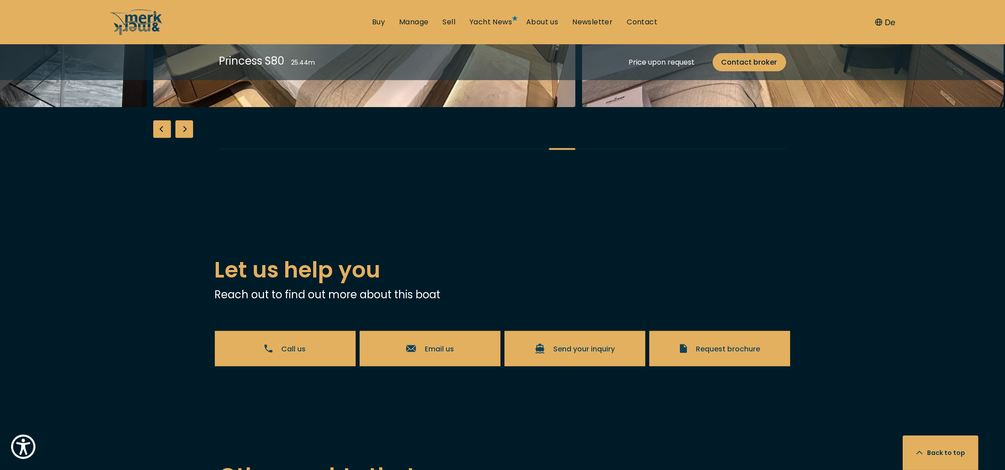
click at [184, 138] on div "Next slide" at bounding box center [184, 129] width 18 height 18
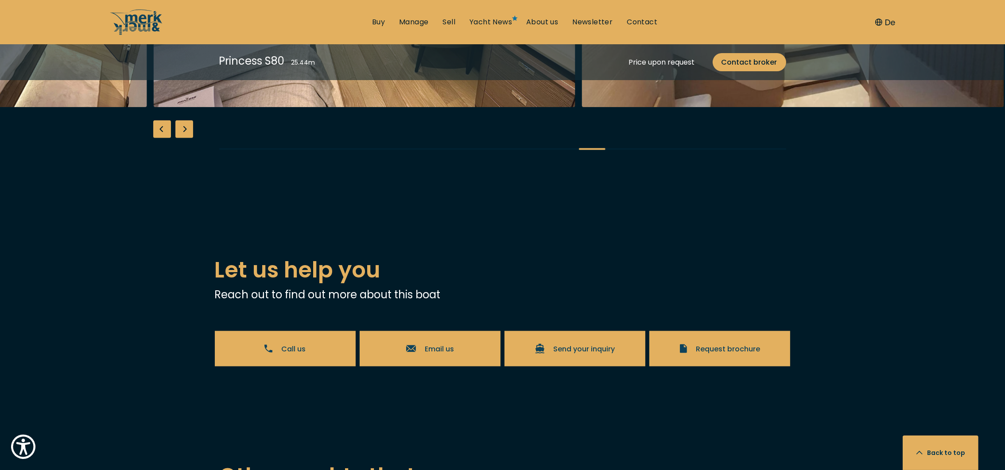
click at [184, 138] on div "Next slide" at bounding box center [184, 129] width 18 height 18
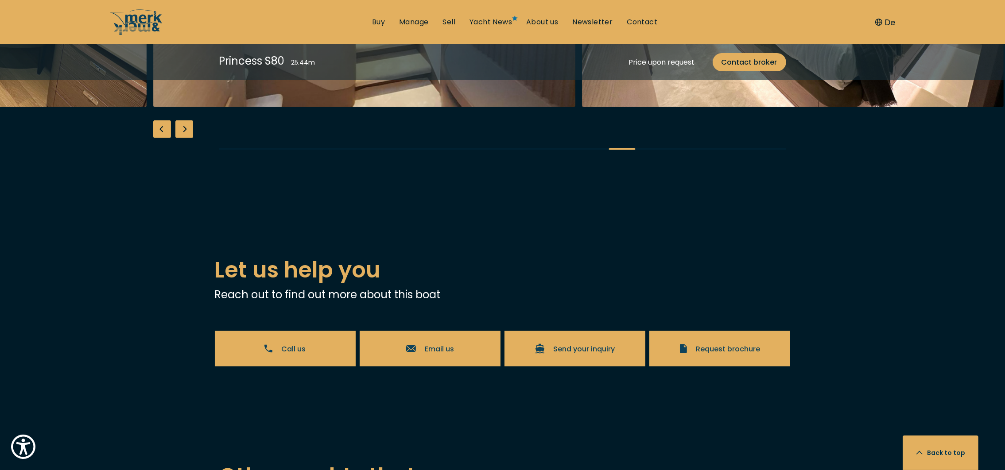
click at [184, 138] on div "Next slide" at bounding box center [184, 129] width 18 height 18
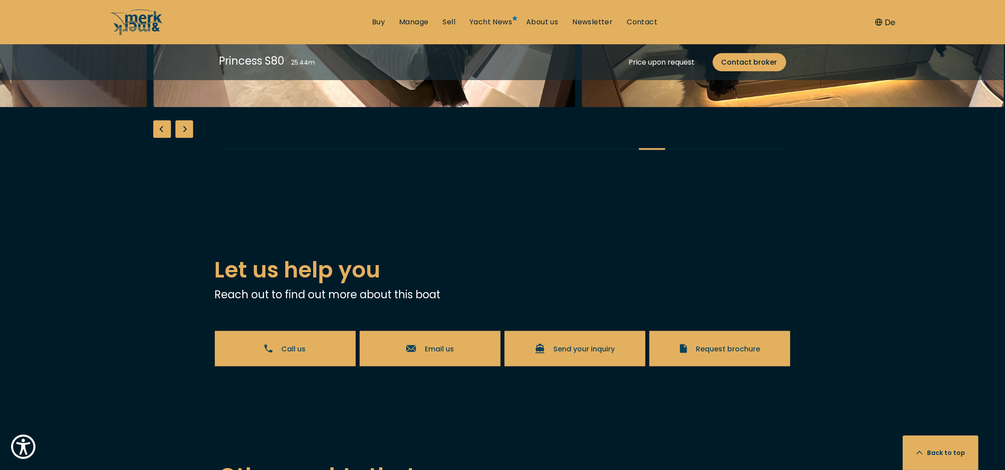
click at [184, 138] on div "Next slide" at bounding box center [184, 129] width 18 height 18
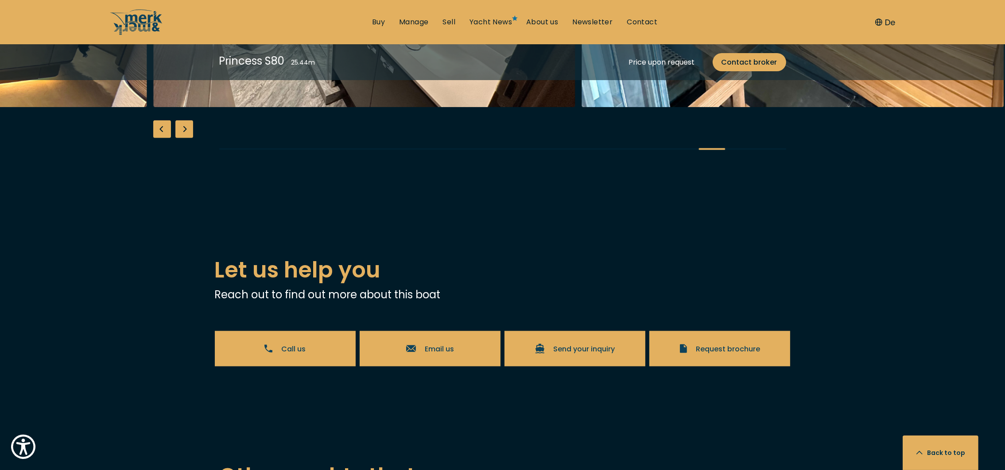
click at [184, 138] on div "Next slide" at bounding box center [184, 129] width 18 height 18
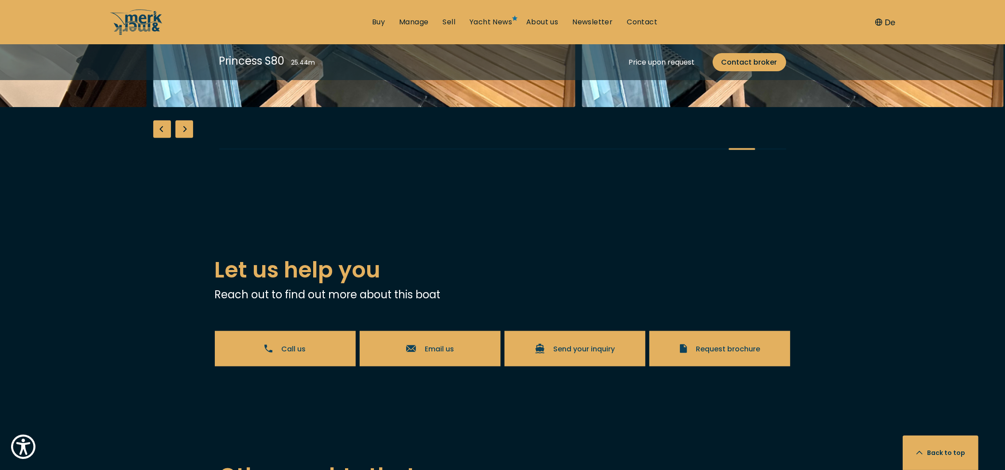
click at [184, 138] on div "Next slide" at bounding box center [184, 129] width 18 height 18
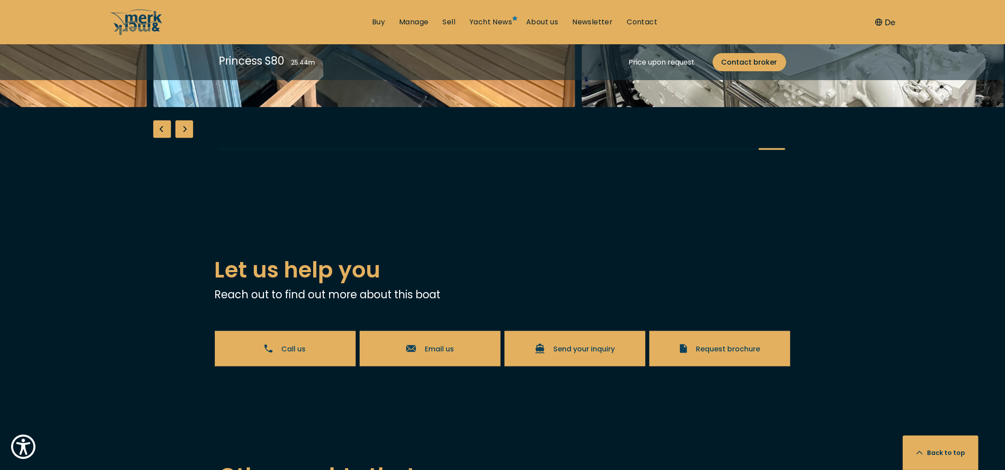
click at [184, 138] on div "Next slide" at bounding box center [184, 129] width 18 height 18
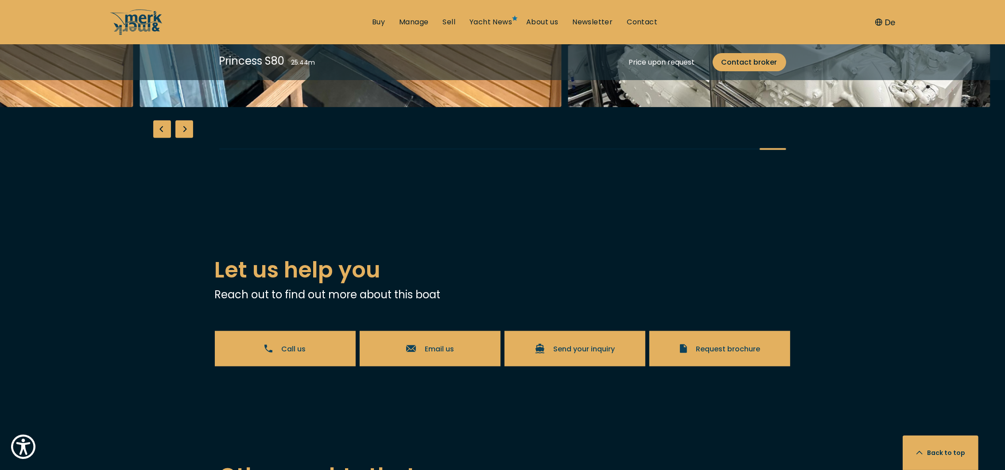
click at [156, 138] on div "Previous slide" at bounding box center [162, 129] width 18 height 18
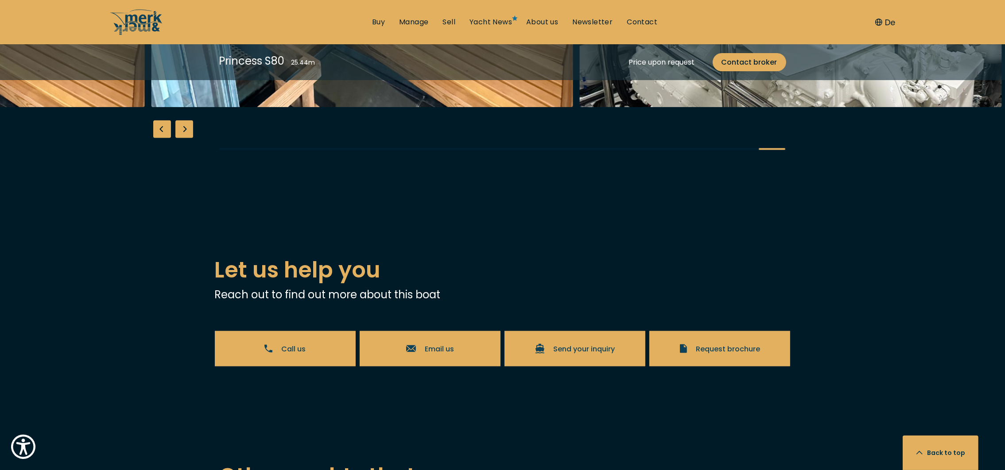
click at [156, 138] on div "Previous slide" at bounding box center [162, 129] width 18 height 18
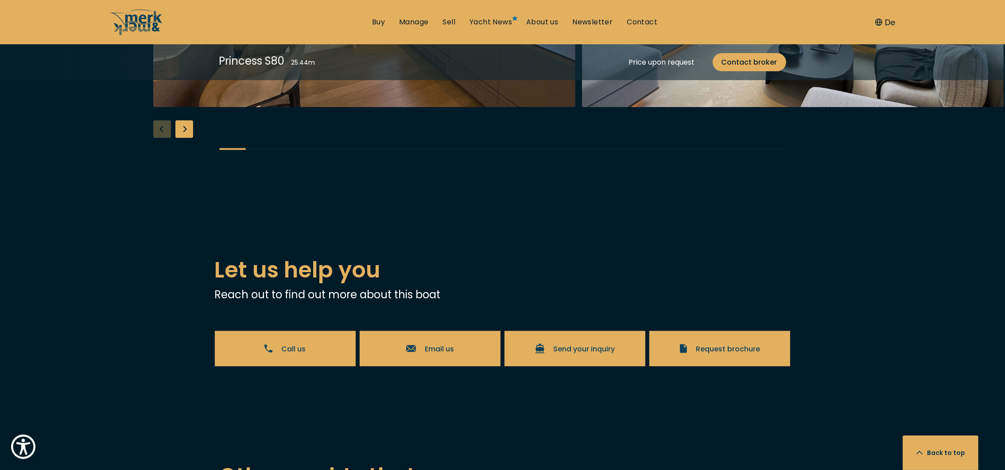
click at [181, 138] on div "Next slide" at bounding box center [184, 129] width 18 height 18
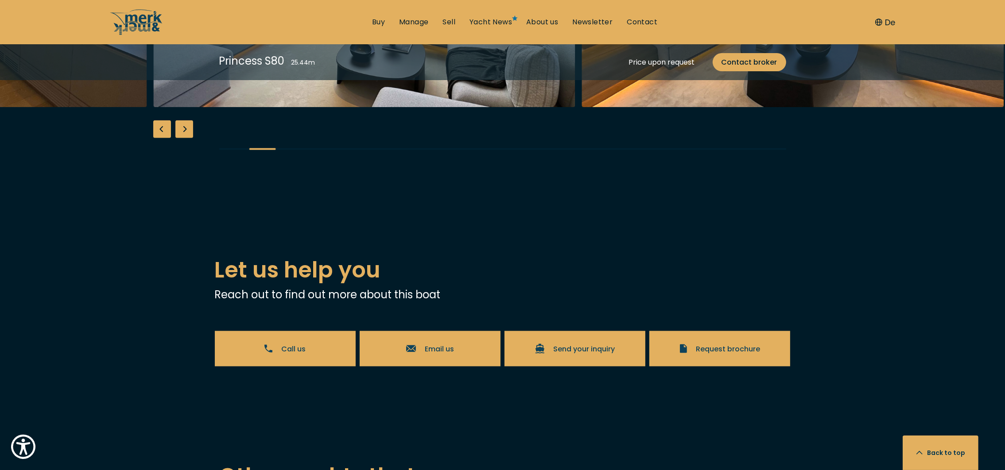
click at [181, 138] on div "Next slide" at bounding box center [184, 129] width 18 height 18
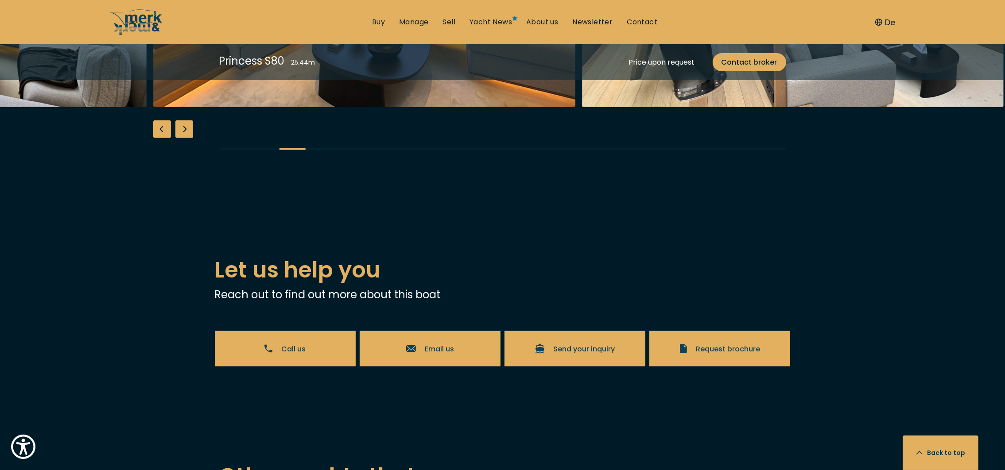
click at [181, 138] on div "Next slide" at bounding box center [184, 129] width 18 height 18
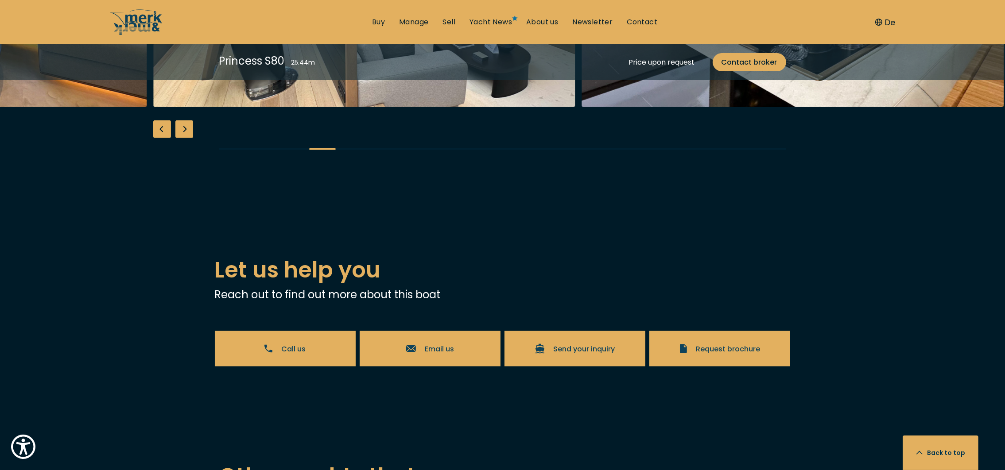
click at [180, 138] on div "Next slide" at bounding box center [184, 129] width 18 height 18
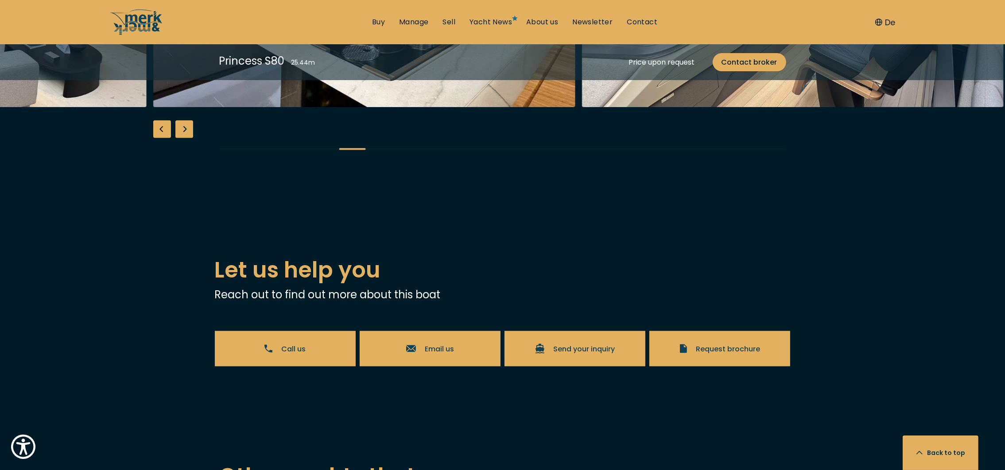
click at [180, 138] on div "Next slide" at bounding box center [184, 129] width 18 height 18
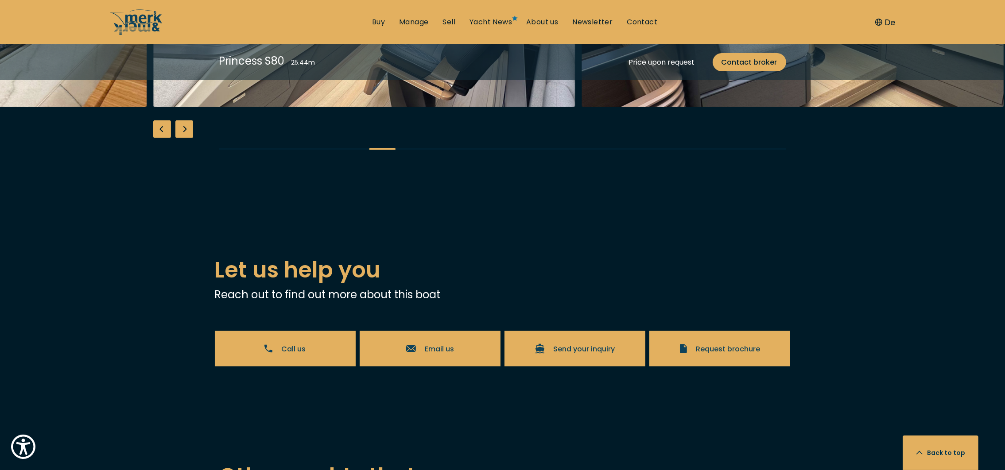
click at [179, 138] on div "Next slide" at bounding box center [184, 129] width 18 height 18
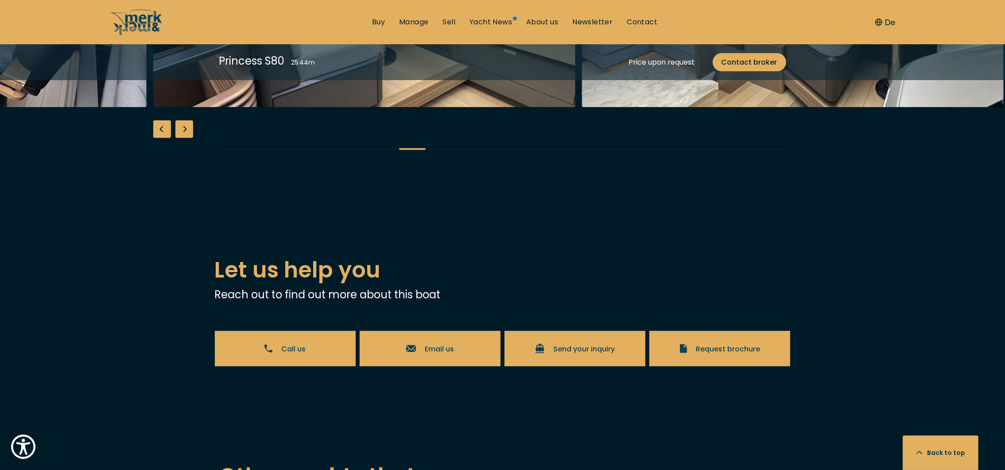
click at [179, 138] on div "Next slide" at bounding box center [184, 129] width 18 height 18
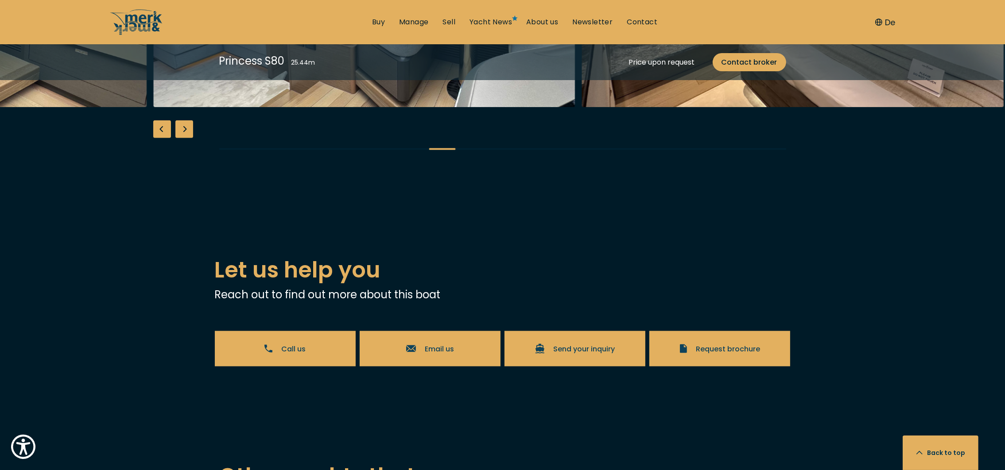
click at [179, 138] on div "Next slide" at bounding box center [184, 129] width 18 height 18
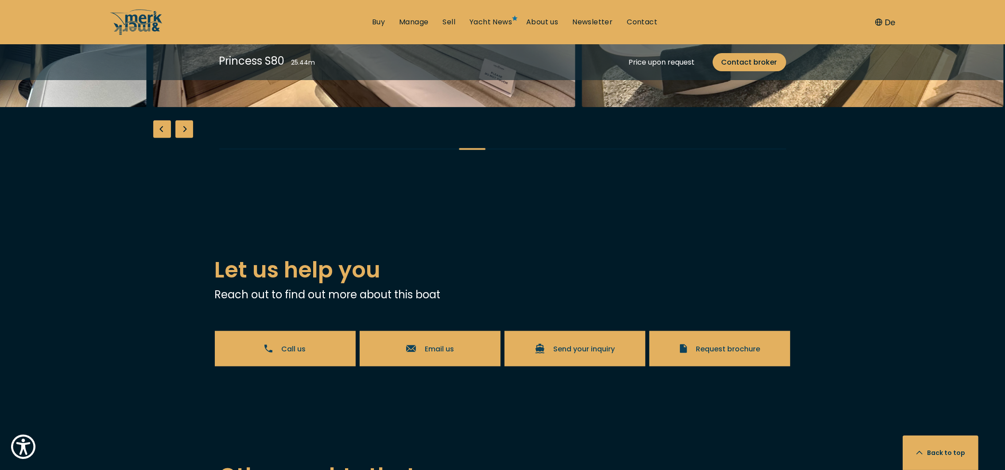
click at [179, 138] on div "Next slide" at bounding box center [184, 129] width 18 height 18
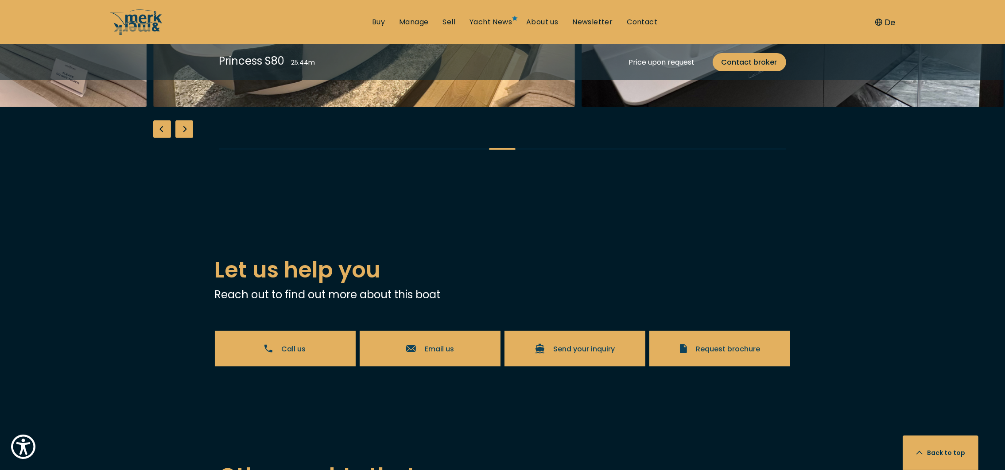
click at [176, 138] on div "Next slide" at bounding box center [184, 129] width 18 height 18
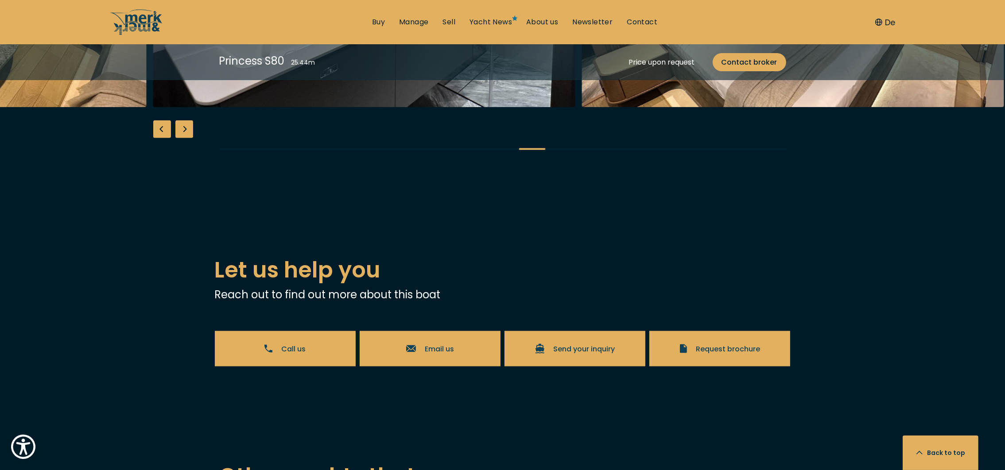
click at [175, 138] on div "Next slide" at bounding box center [184, 129] width 18 height 18
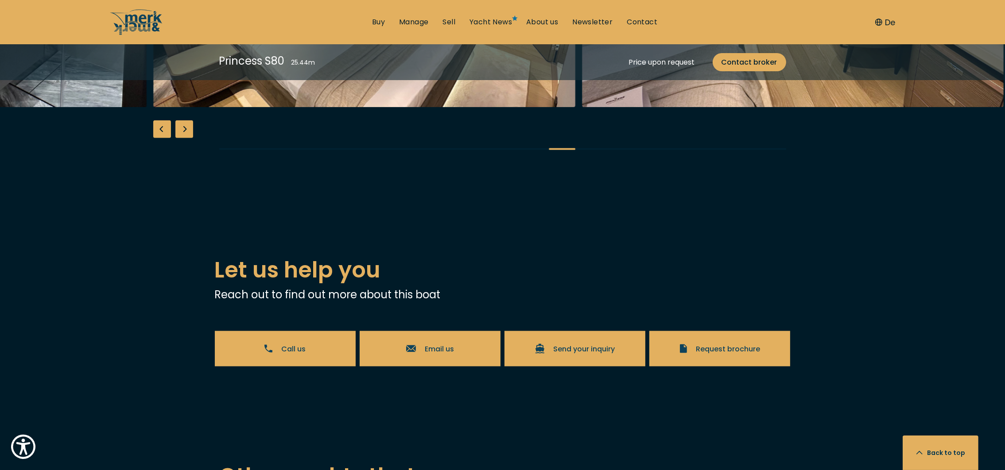
click at [175, 138] on div "Next slide" at bounding box center [184, 129] width 18 height 18
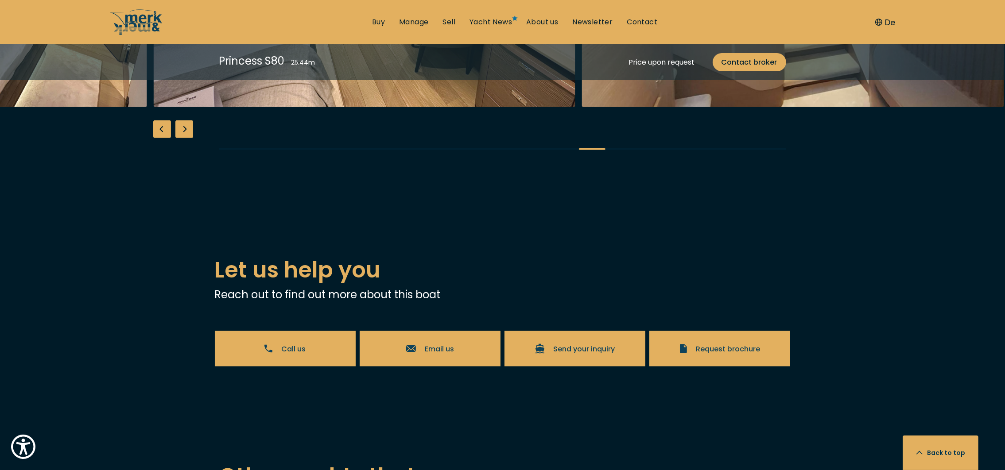
click at [182, 138] on div "Next slide" at bounding box center [184, 129] width 18 height 18
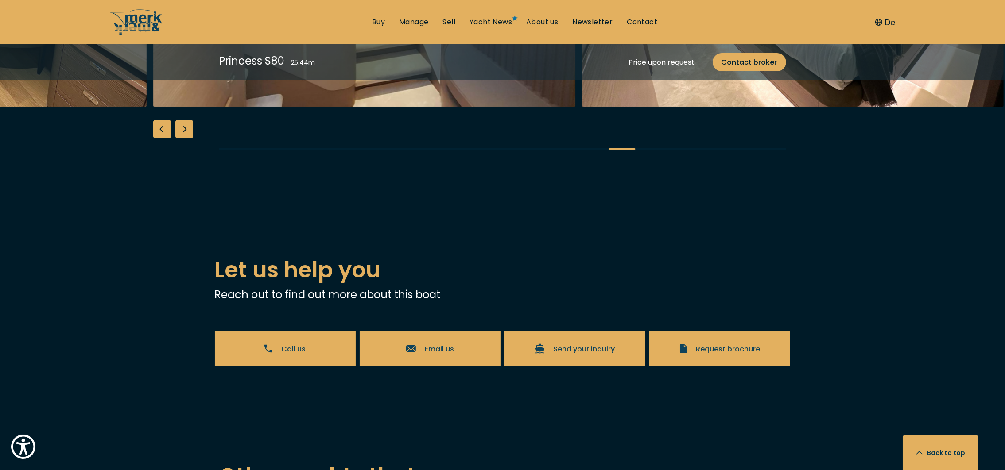
click at [182, 138] on div "Next slide" at bounding box center [184, 129] width 18 height 18
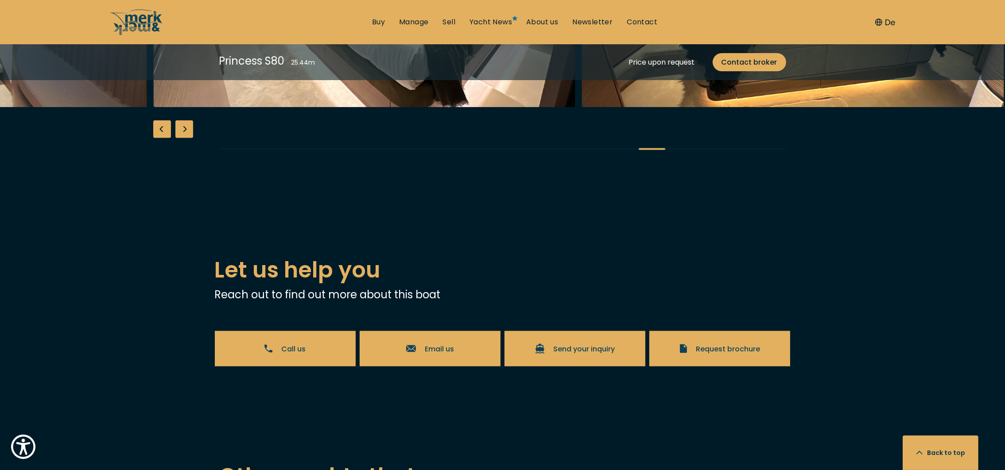
click at [182, 138] on div "Next slide" at bounding box center [184, 129] width 18 height 18
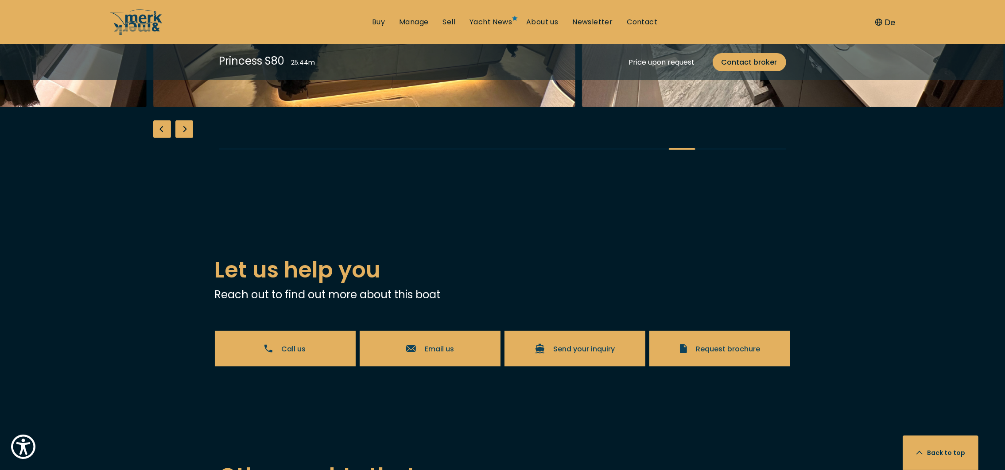
click at [182, 138] on div "Next slide" at bounding box center [184, 129] width 18 height 18
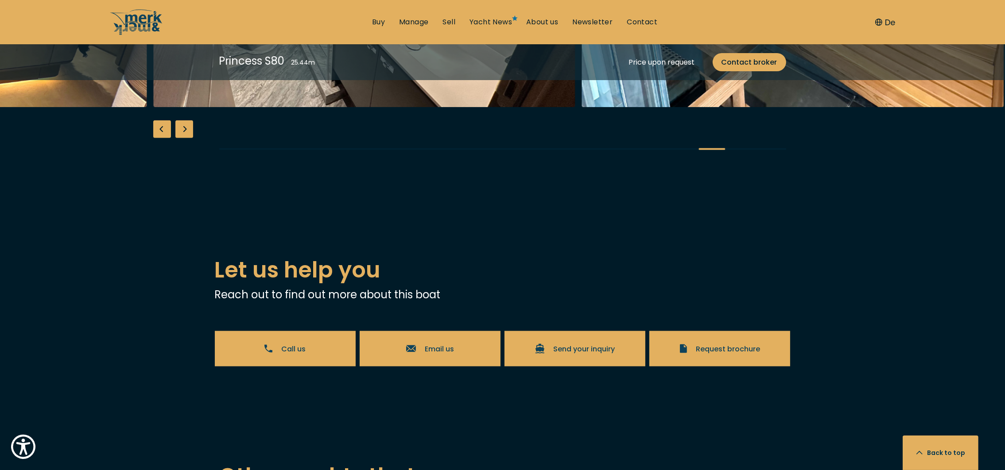
click at [181, 138] on div "Next slide" at bounding box center [184, 129] width 18 height 18
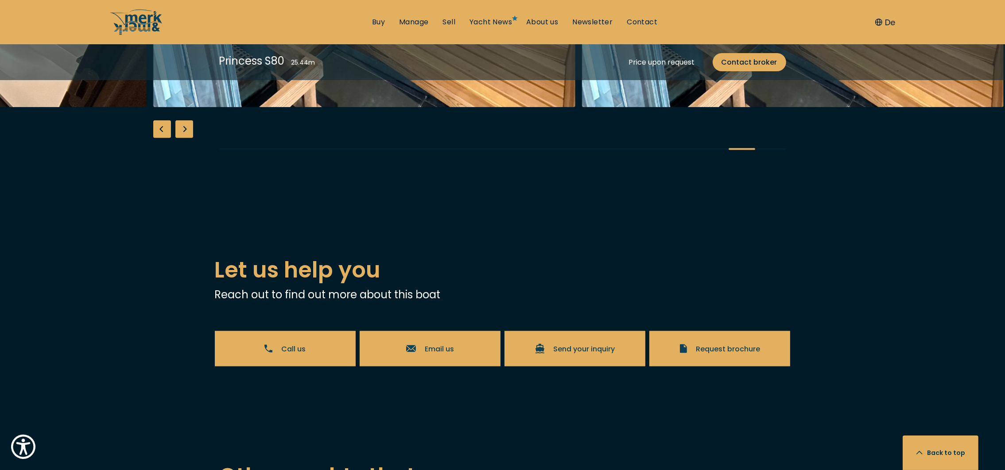
click at [181, 138] on div "Next slide" at bounding box center [184, 129] width 18 height 18
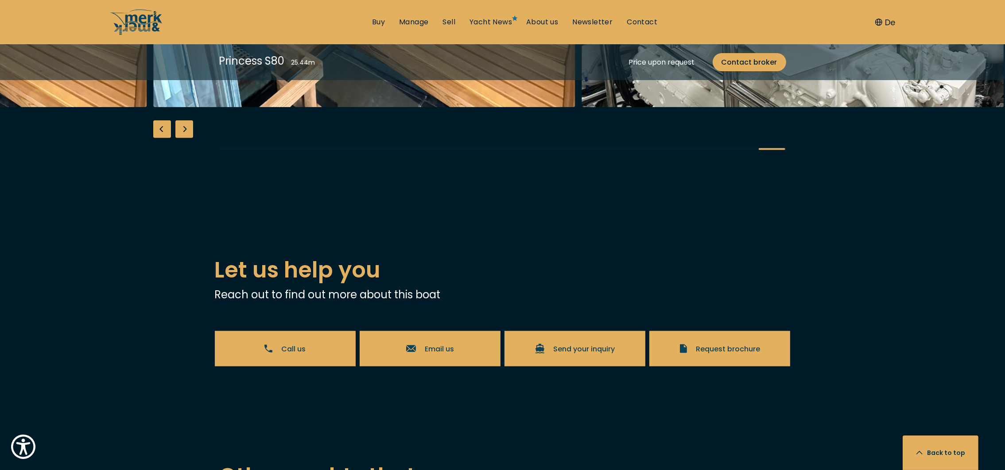
click at [180, 138] on div "Next slide" at bounding box center [184, 129] width 18 height 18
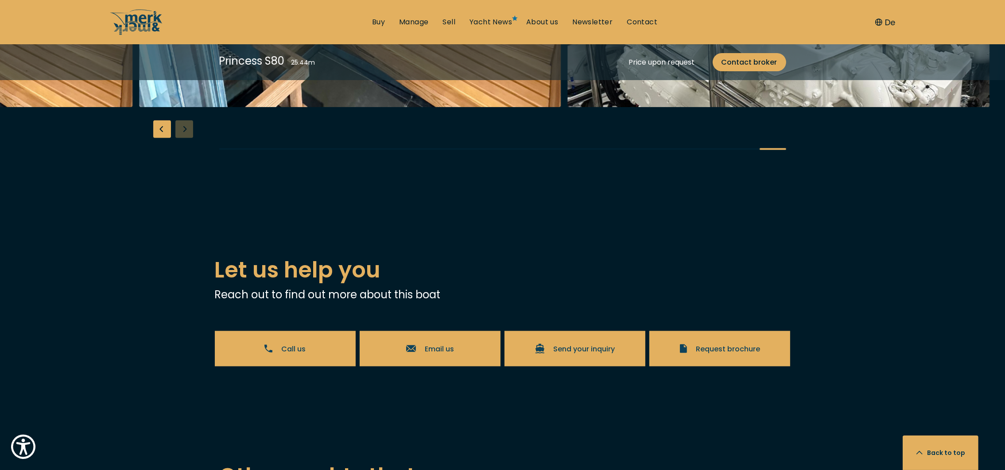
click at [158, 138] on div "Previous slide" at bounding box center [162, 129] width 18 height 18
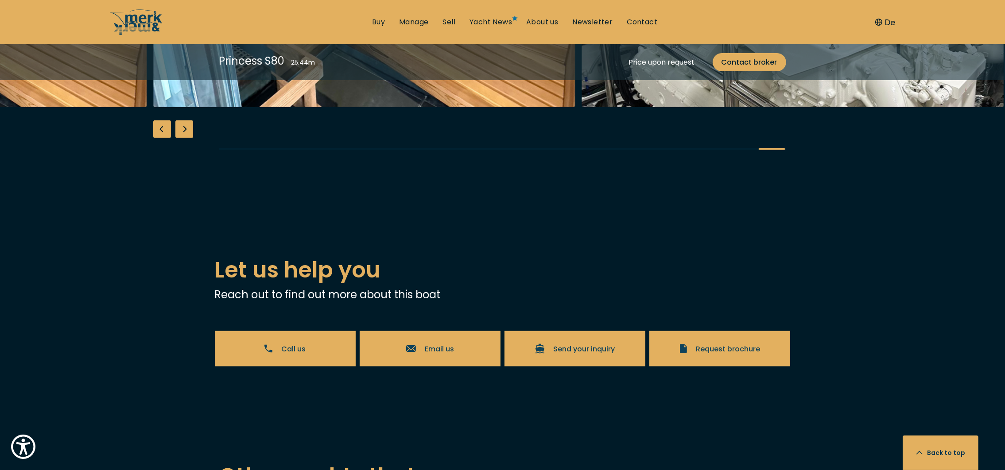
click at [158, 138] on div "Previous slide" at bounding box center [162, 129] width 18 height 18
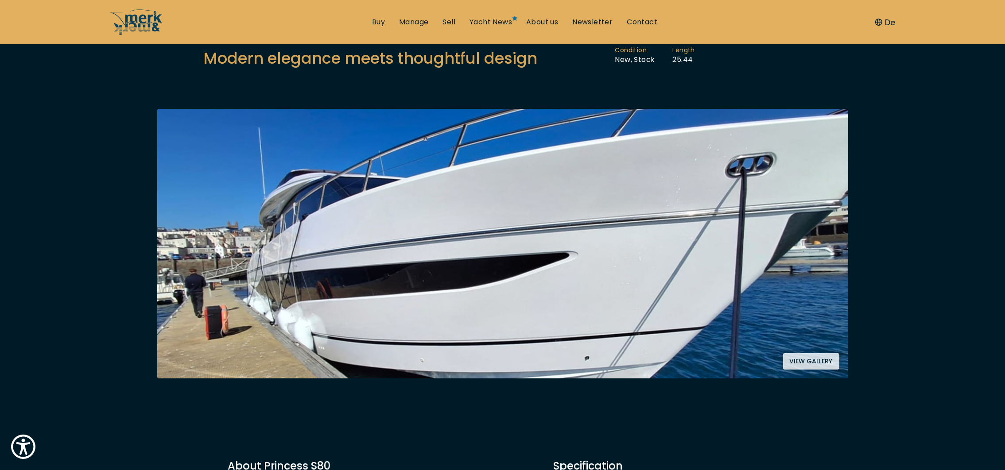
scroll to position [133, 0]
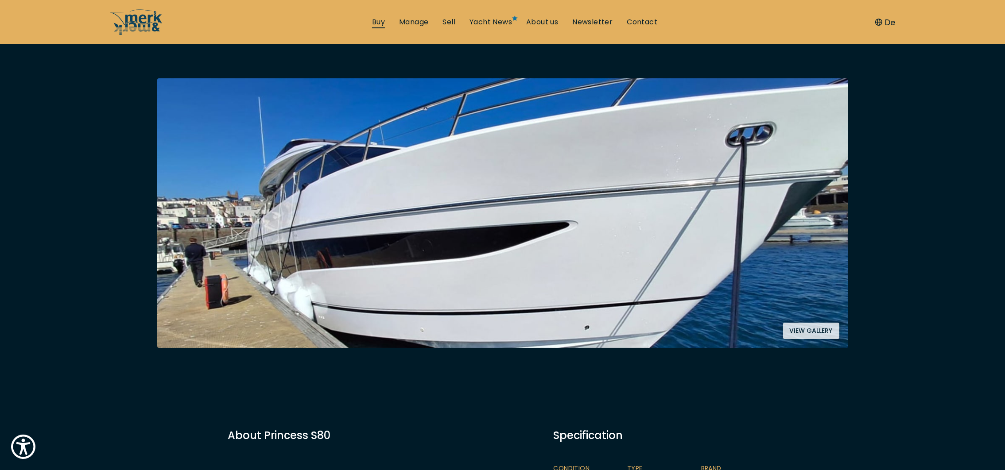
click at [376, 21] on link "Buy" at bounding box center [378, 22] width 13 height 10
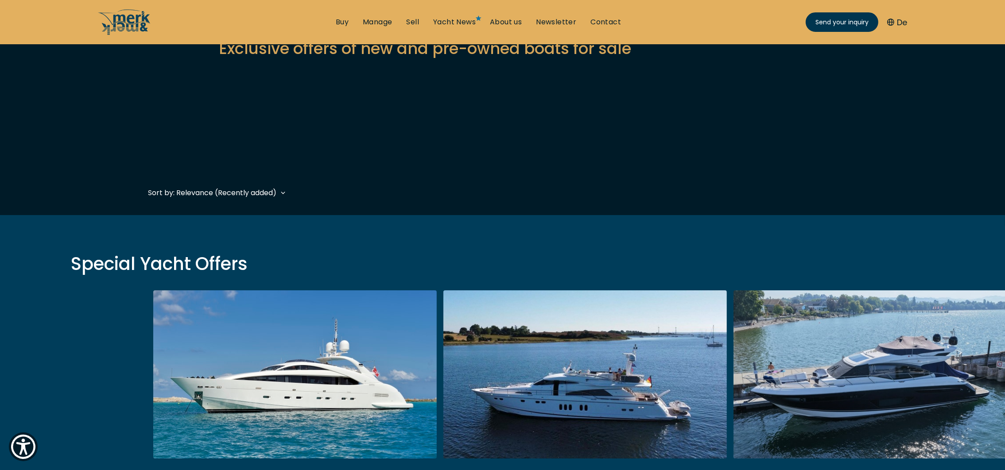
scroll to position [266, 0]
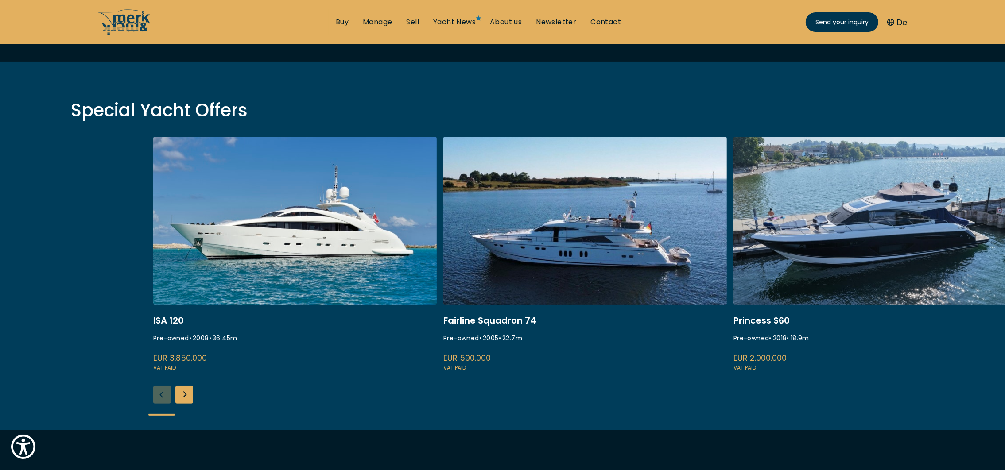
click at [181, 396] on div "Next slide" at bounding box center [184, 395] width 18 height 18
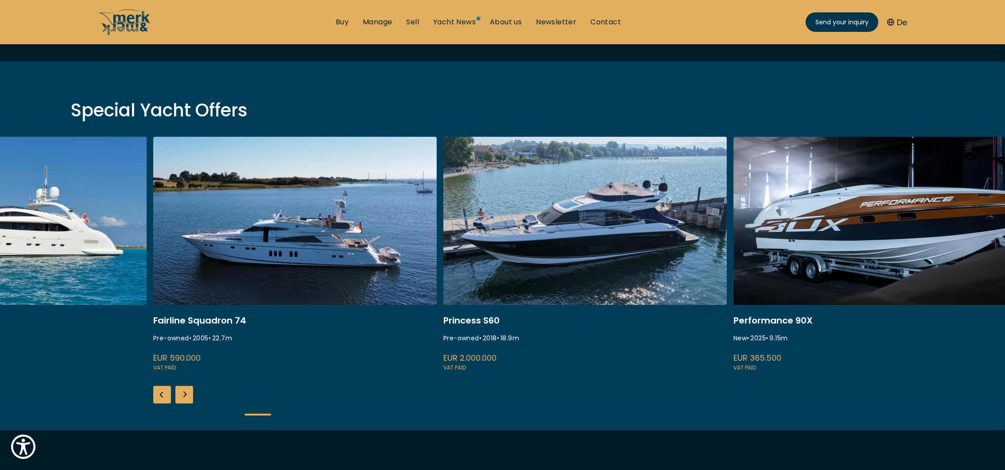
click at [181, 396] on div "Next slide" at bounding box center [184, 395] width 18 height 18
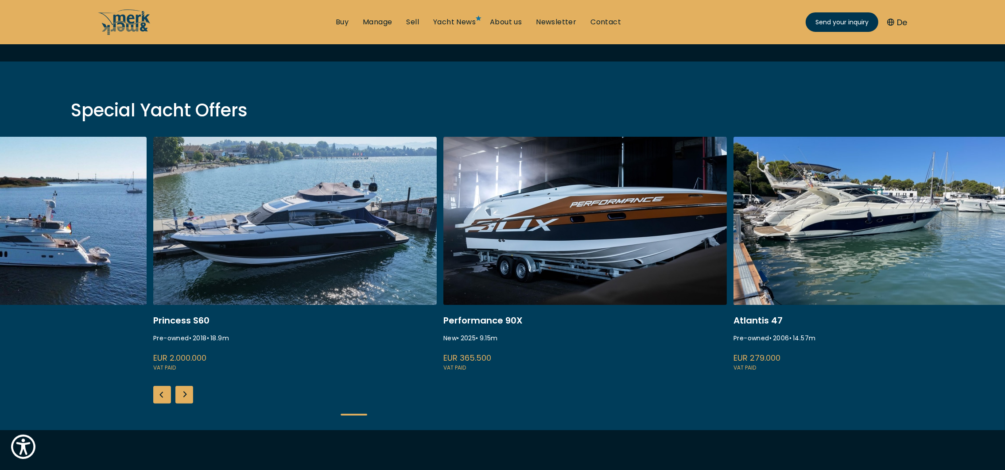
click at [181, 396] on div "Next slide" at bounding box center [184, 395] width 18 height 18
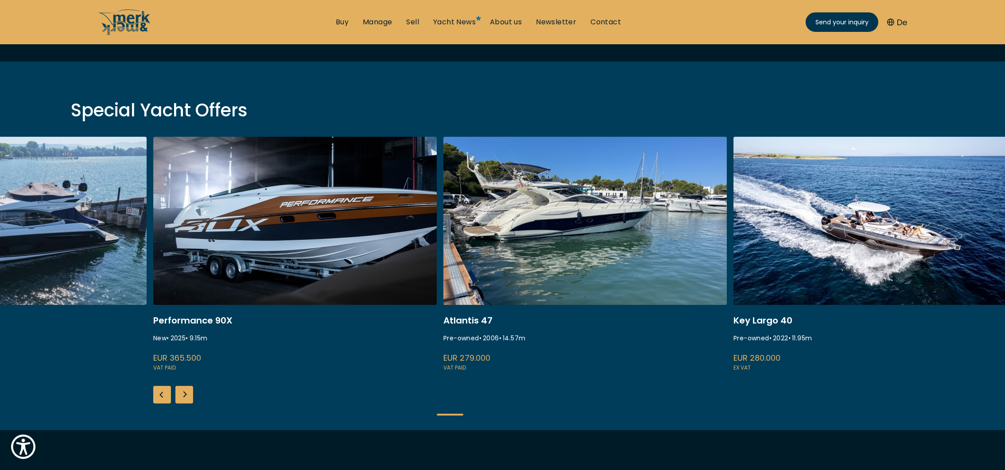
click at [181, 396] on div "Next slide" at bounding box center [184, 395] width 18 height 18
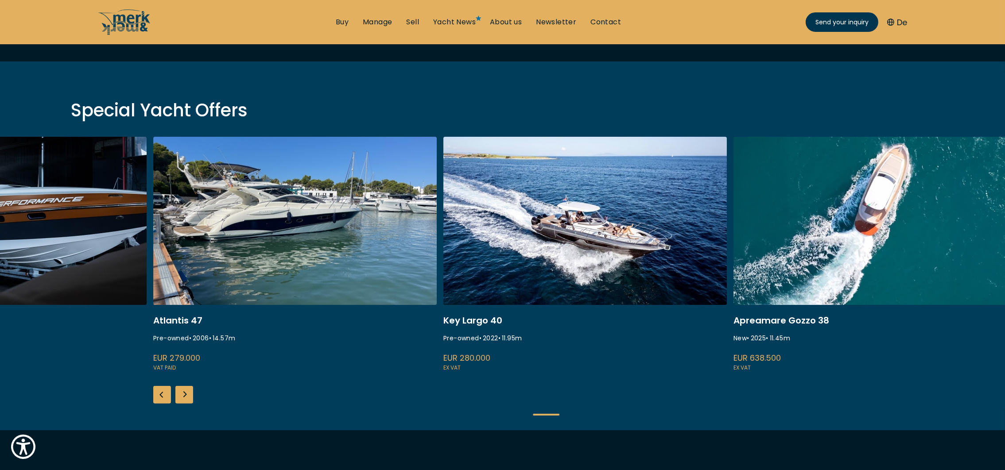
click at [181, 396] on div "Next slide" at bounding box center [184, 395] width 18 height 18
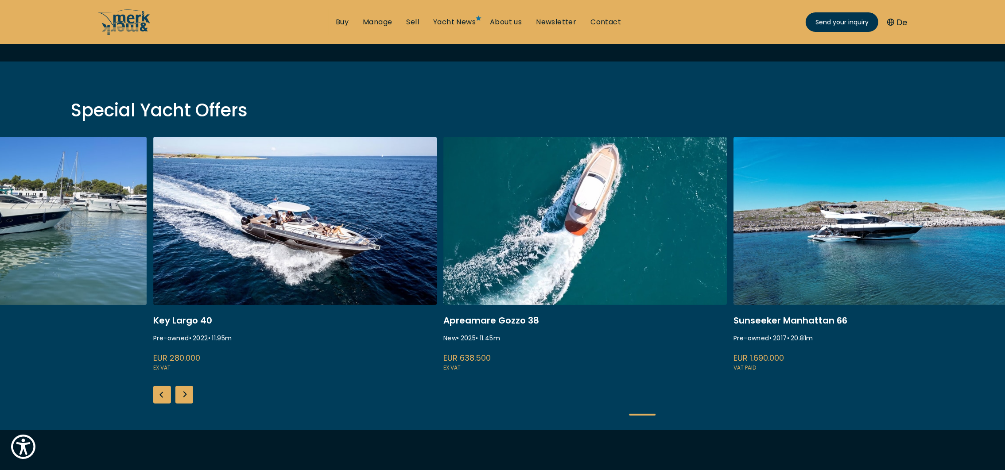
click at [181, 396] on div "Next slide" at bounding box center [184, 395] width 18 height 18
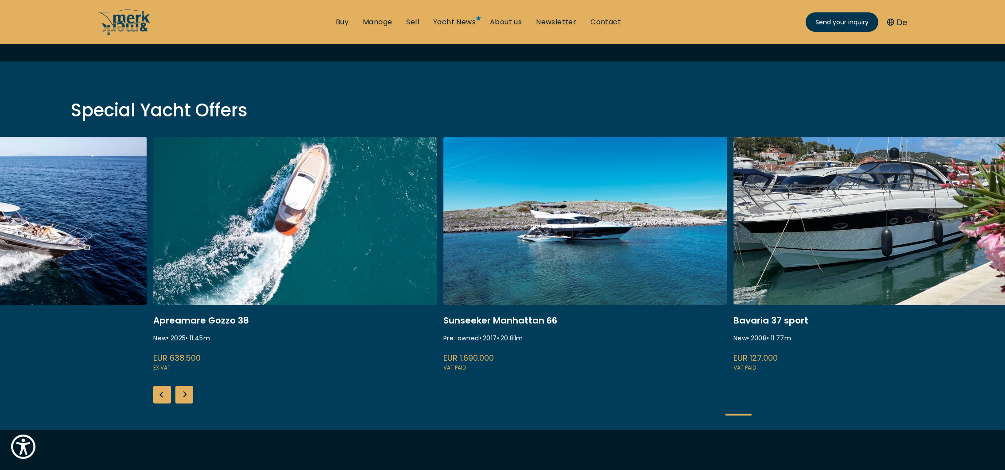
click at [181, 396] on div "Next slide" at bounding box center [184, 395] width 18 height 18
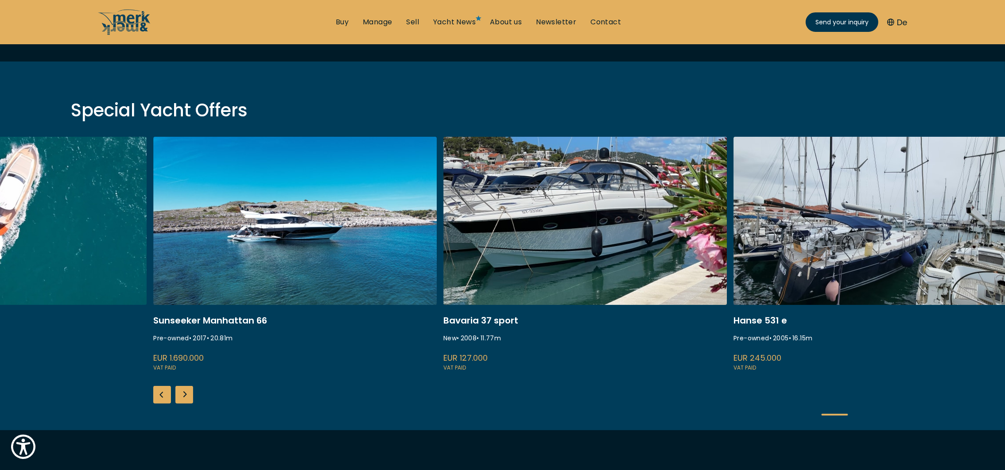
click at [181, 396] on div "Next slide" at bounding box center [184, 395] width 18 height 18
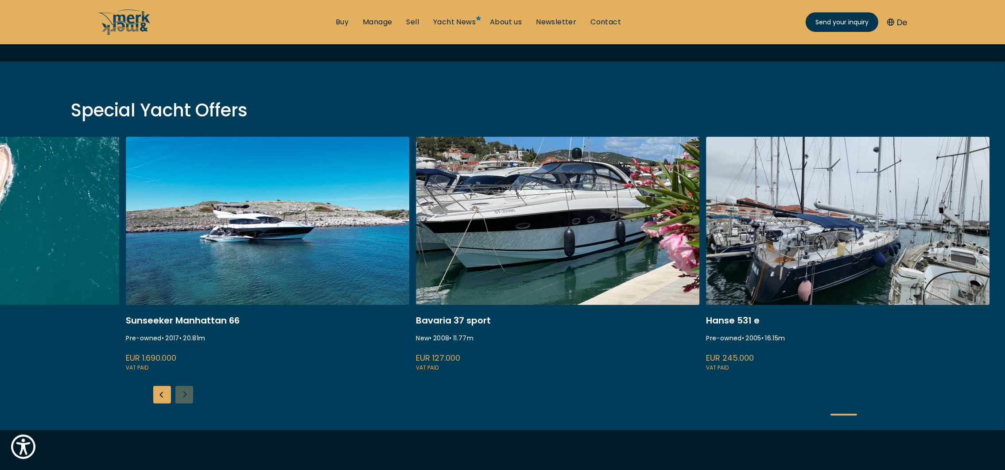
click at [181, 396] on div "ISA 120 Pre-owned • 2008 • 36.45 m EUR 3.850.000 VAT paid Fairline Squadron 74 …" at bounding box center [502, 284] width 1005 height 294
click at [163, 397] on div "Previous slide" at bounding box center [162, 395] width 18 height 18
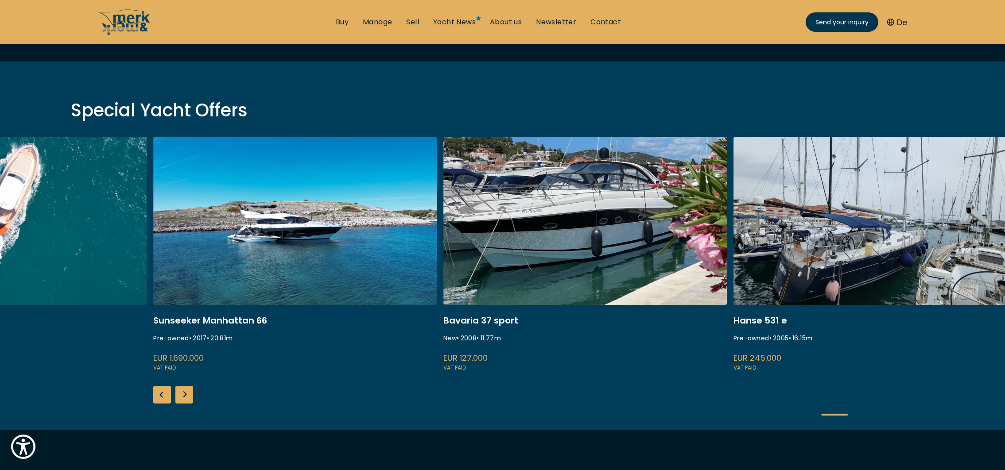
click at [163, 397] on div "Previous slide" at bounding box center [162, 395] width 18 height 18
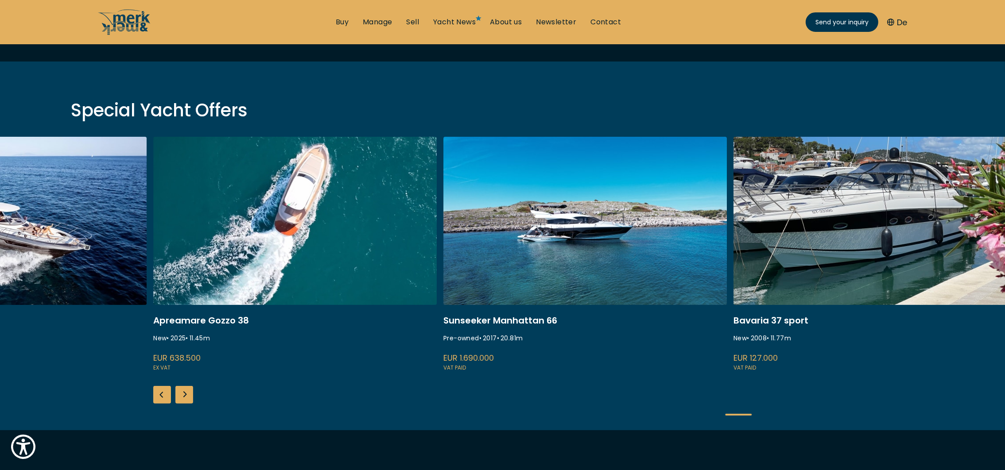
click at [163, 397] on div "Previous slide" at bounding box center [162, 395] width 18 height 18
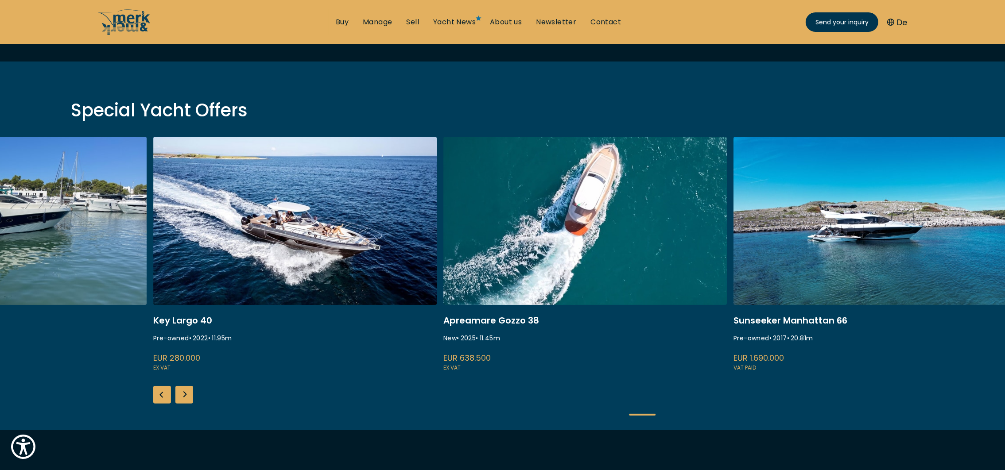
click at [163, 397] on div "Previous slide" at bounding box center [162, 395] width 18 height 18
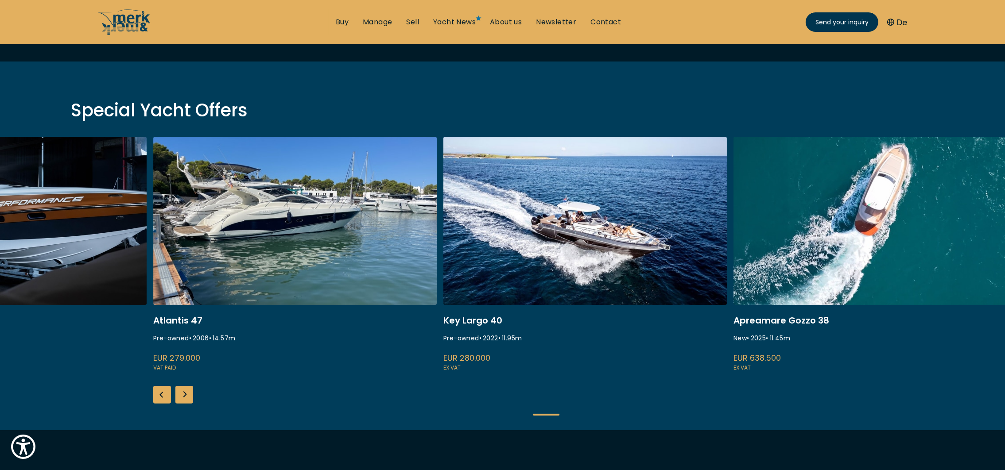
click at [163, 397] on div "Previous slide" at bounding box center [162, 395] width 18 height 18
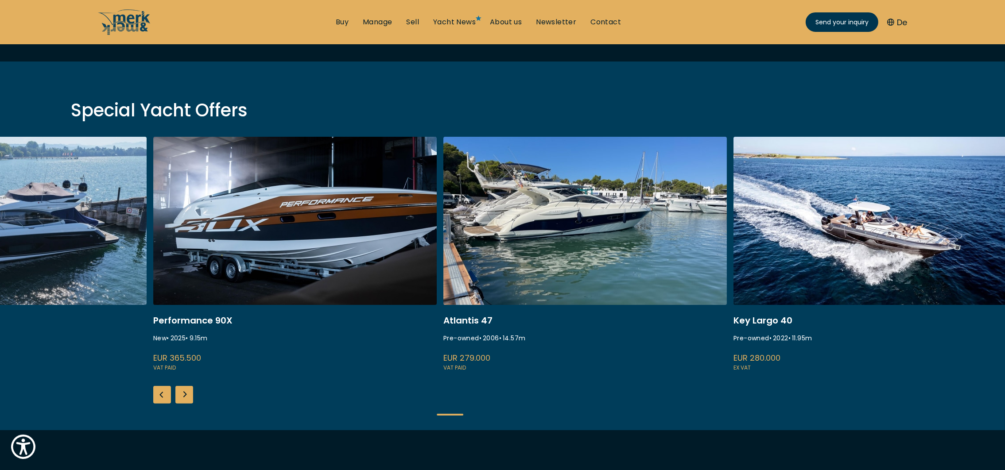
click at [163, 397] on div "Previous slide" at bounding box center [162, 395] width 18 height 18
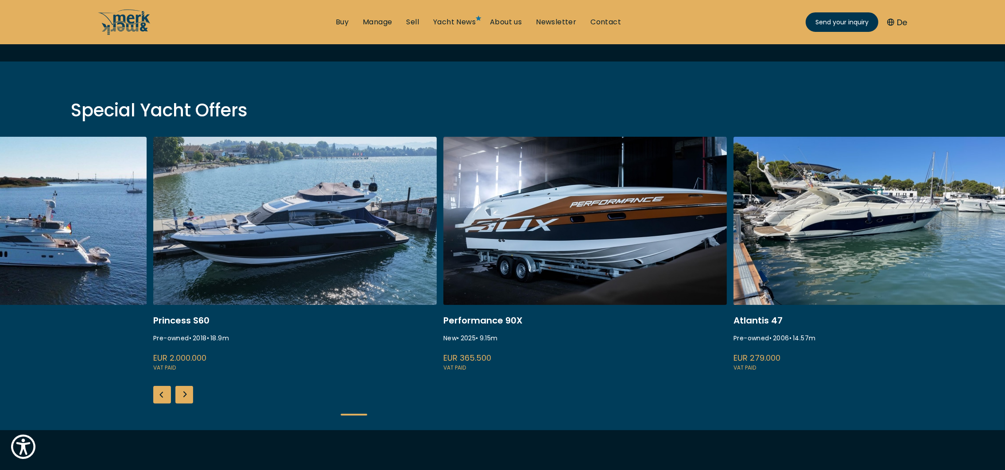
click at [163, 397] on div "Previous slide" at bounding box center [162, 395] width 18 height 18
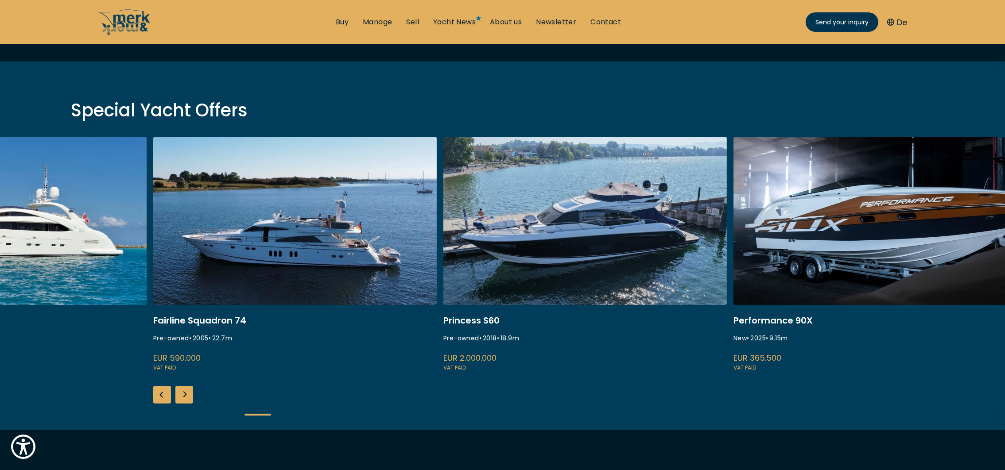
click at [163, 397] on div "Previous slide" at bounding box center [162, 395] width 18 height 18
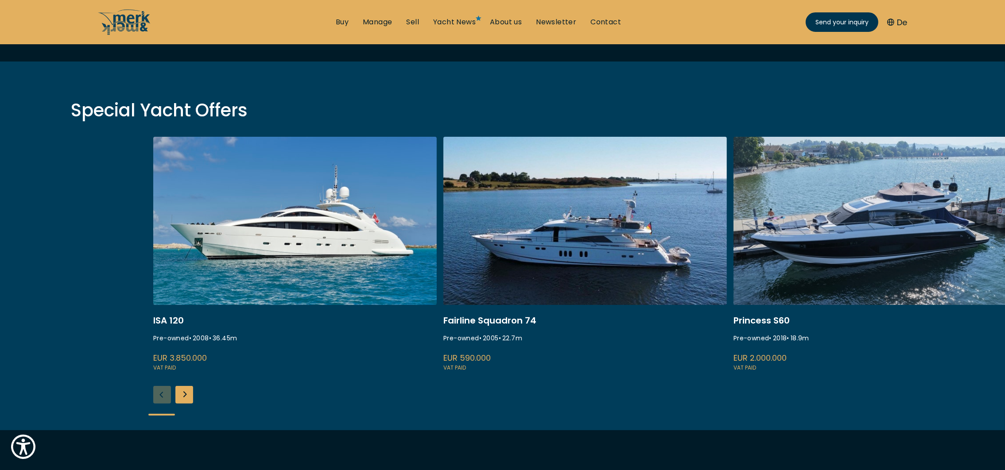
click at [163, 397] on div "ISA 120 Pre-owned • 2008 • 36.45 m EUR 3.850.000 VAT paid Fairline Squadron 74 …" at bounding box center [502, 284] width 1005 height 294
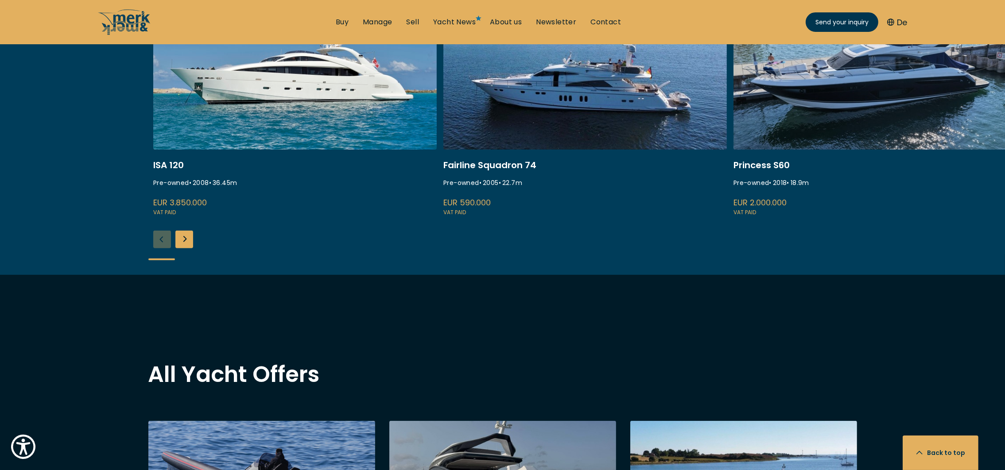
scroll to position [597, 0]
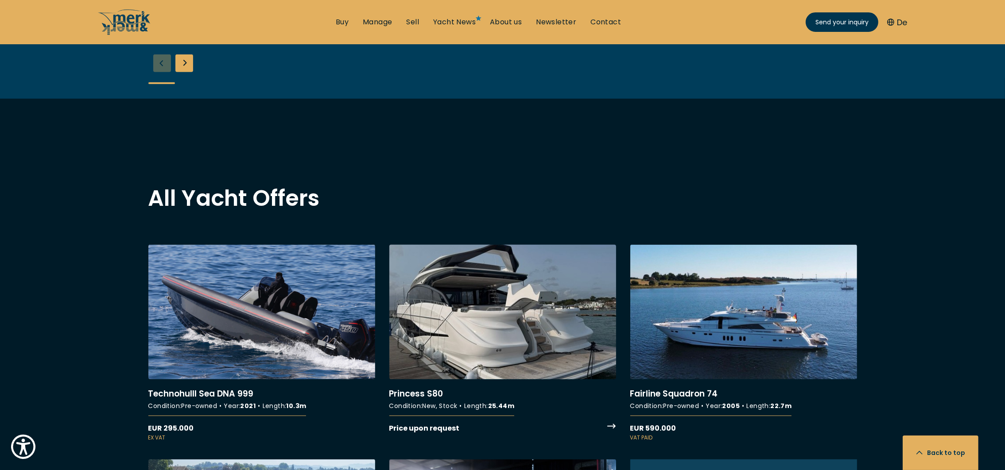
click at [524, 349] on link "More details about Princess S80" at bounding box center [502, 339] width 227 height 189
